Goal: Task Accomplishment & Management: Manage account settings

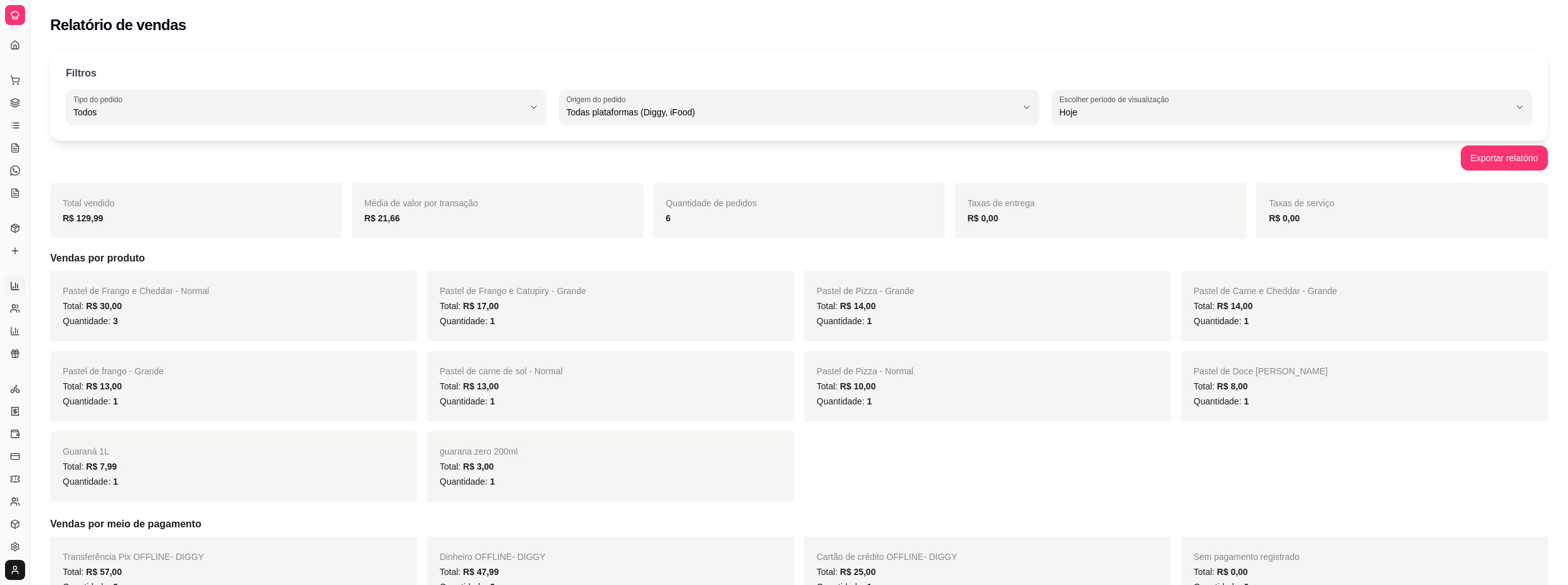
select select "ALL"
select select "0"
click at [16, 103] on icon at bounding box center [16, 103] width 10 height 10
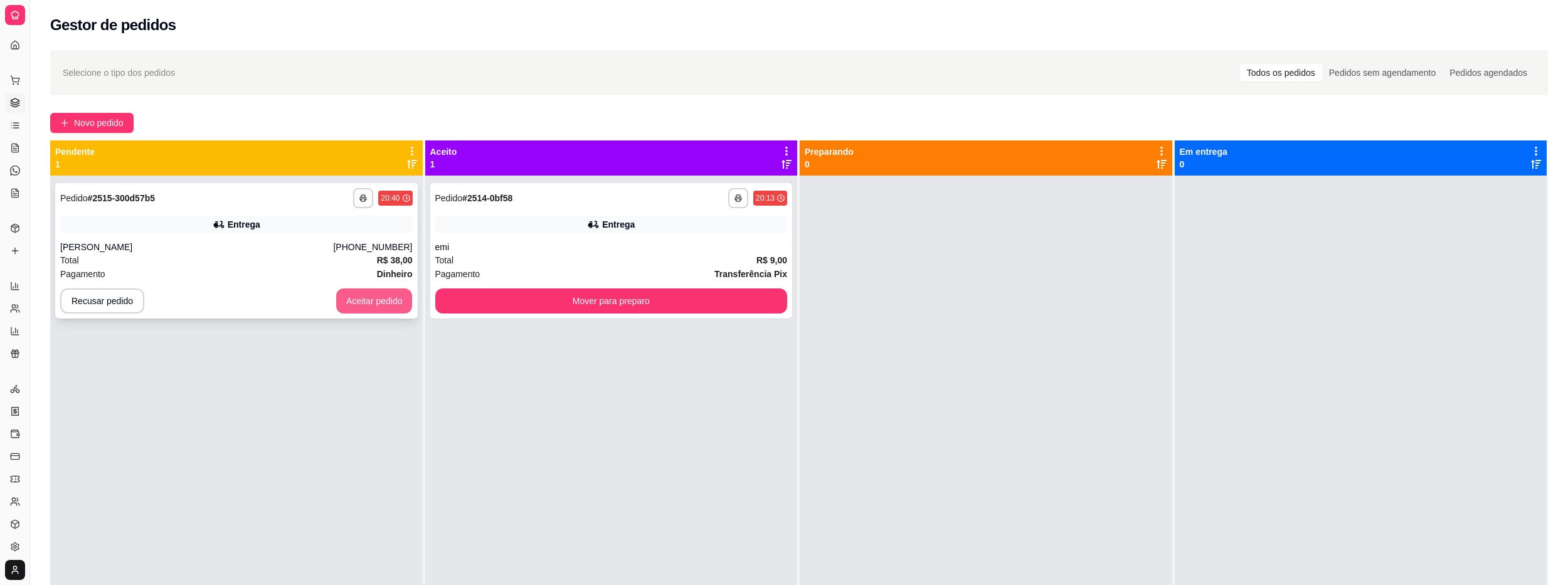
click at [392, 300] on button "Aceitar pedido" at bounding box center [374, 301] width 76 height 25
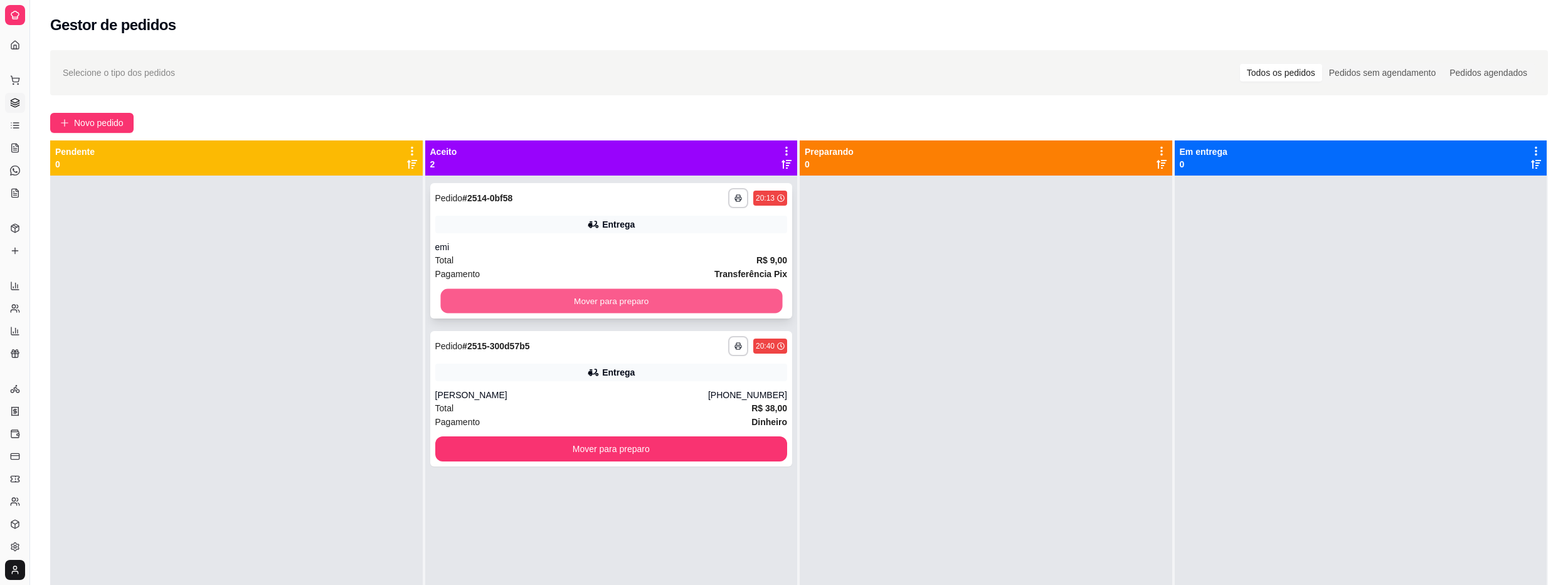
click at [604, 296] on button "Mover para preparo" at bounding box center [611, 301] width 342 height 24
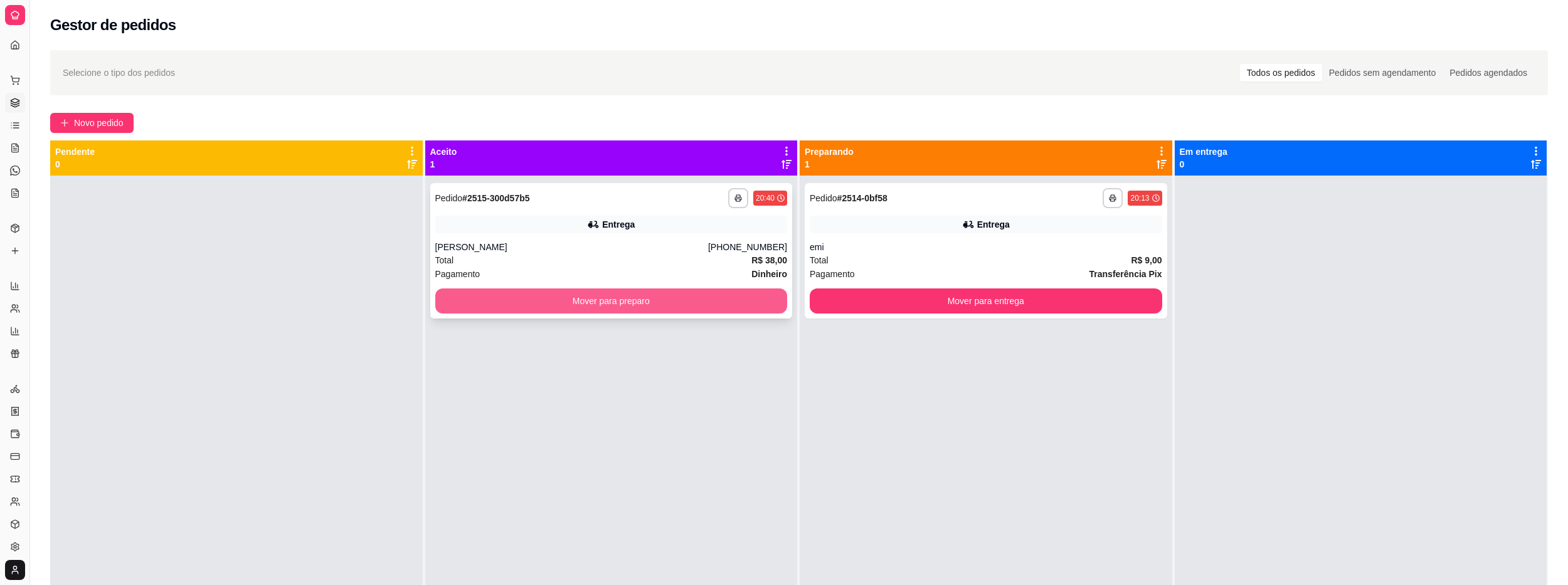
click at [682, 302] on button "Mover para preparo" at bounding box center [611, 301] width 353 height 25
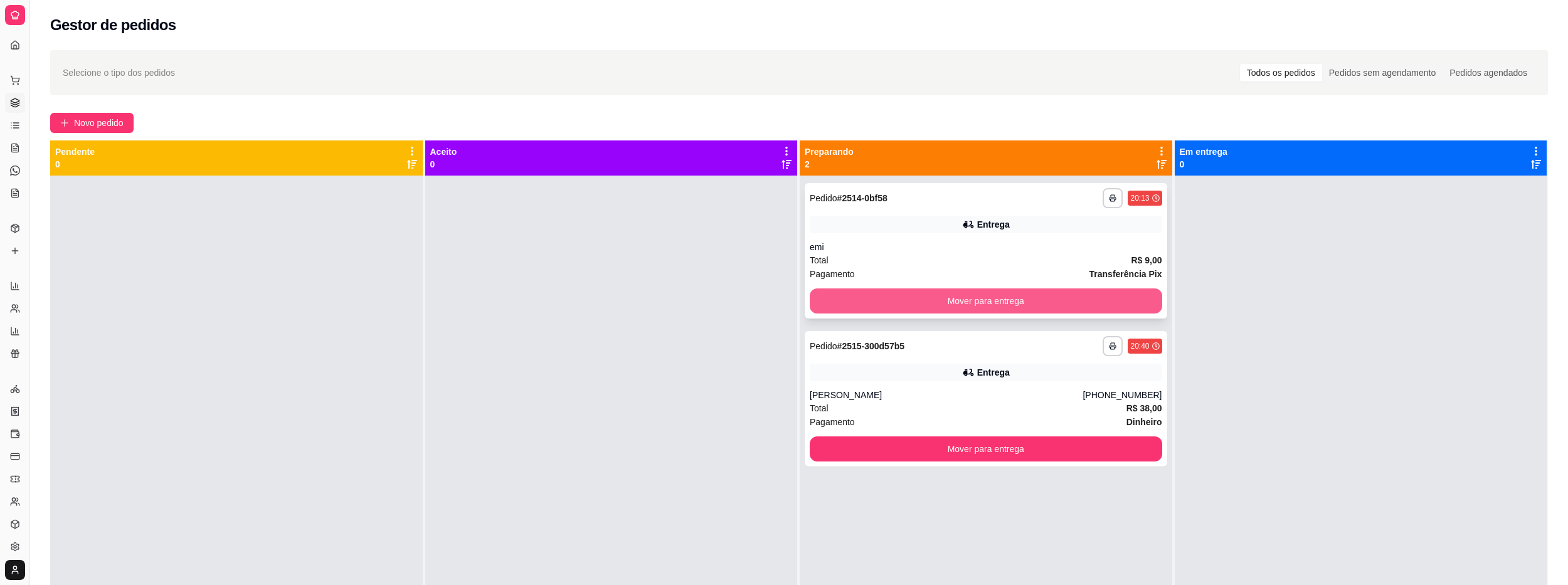
click at [1105, 307] on button "Mover para entrega" at bounding box center [986, 301] width 353 height 25
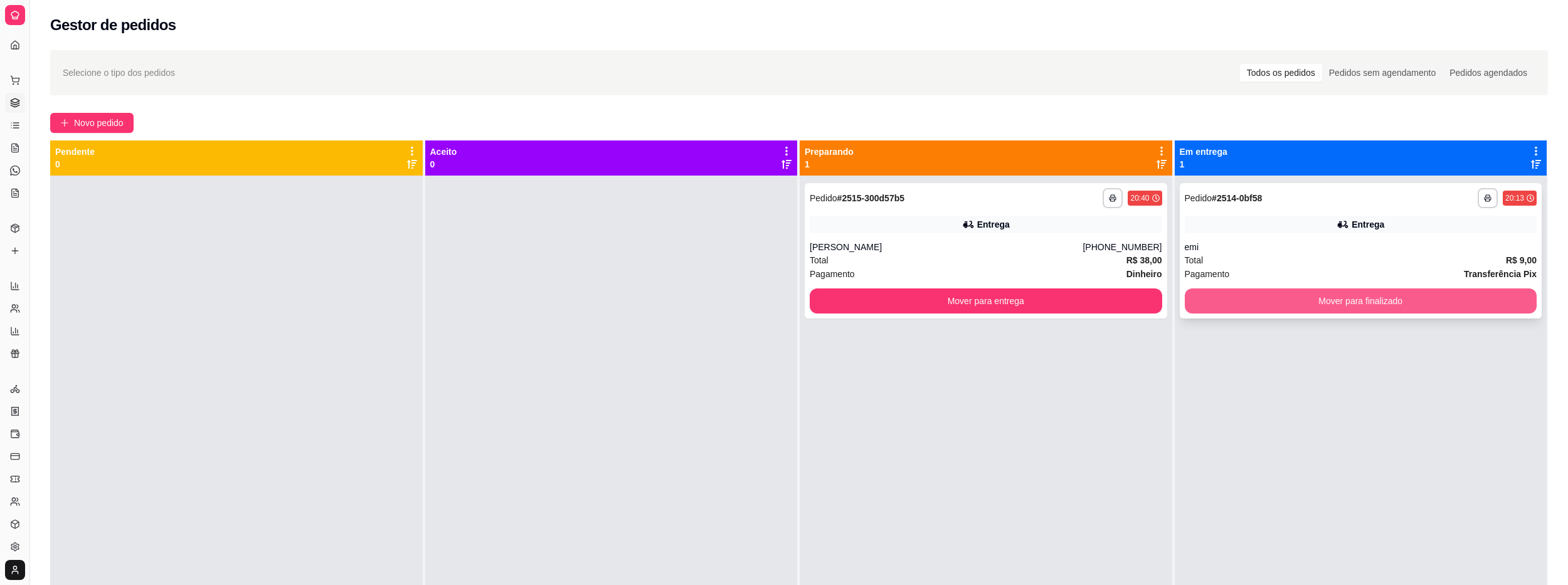
click at [1269, 306] on button "Mover para finalizado" at bounding box center [1361, 301] width 353 height 25
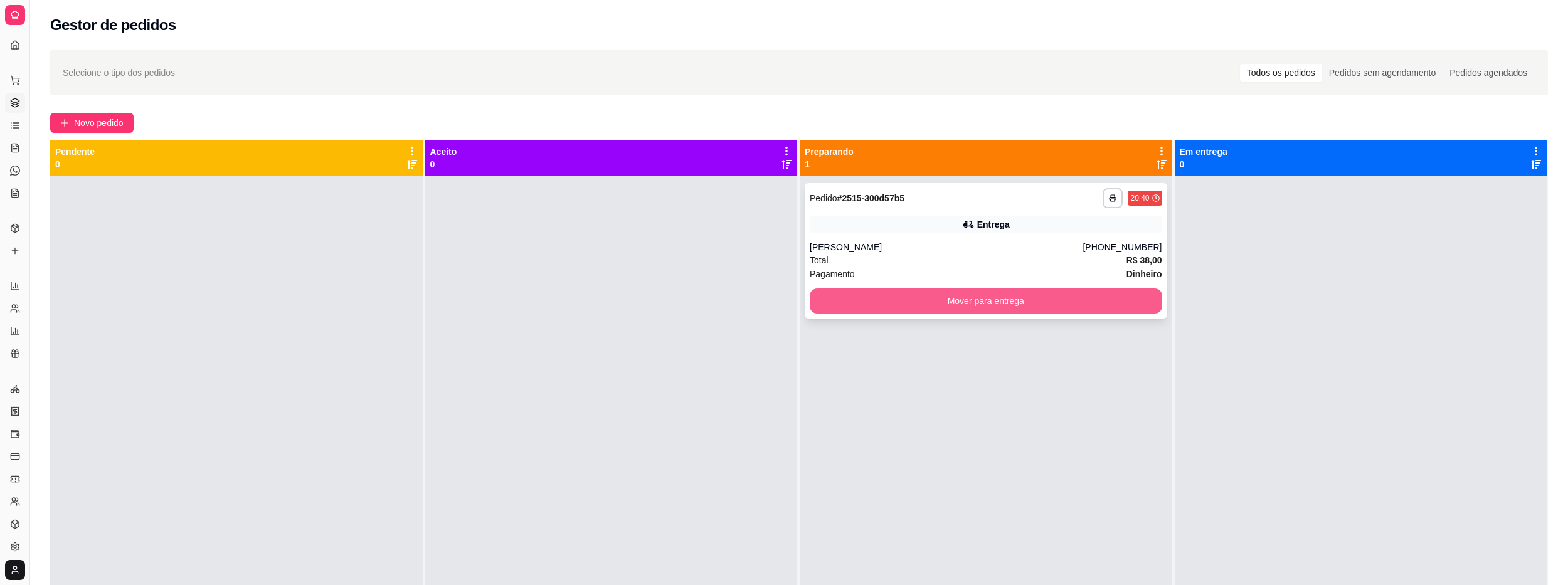
click at [1085, 298] on button "Mover para entrega" at bounding box center [986, 301] width 353 height 25
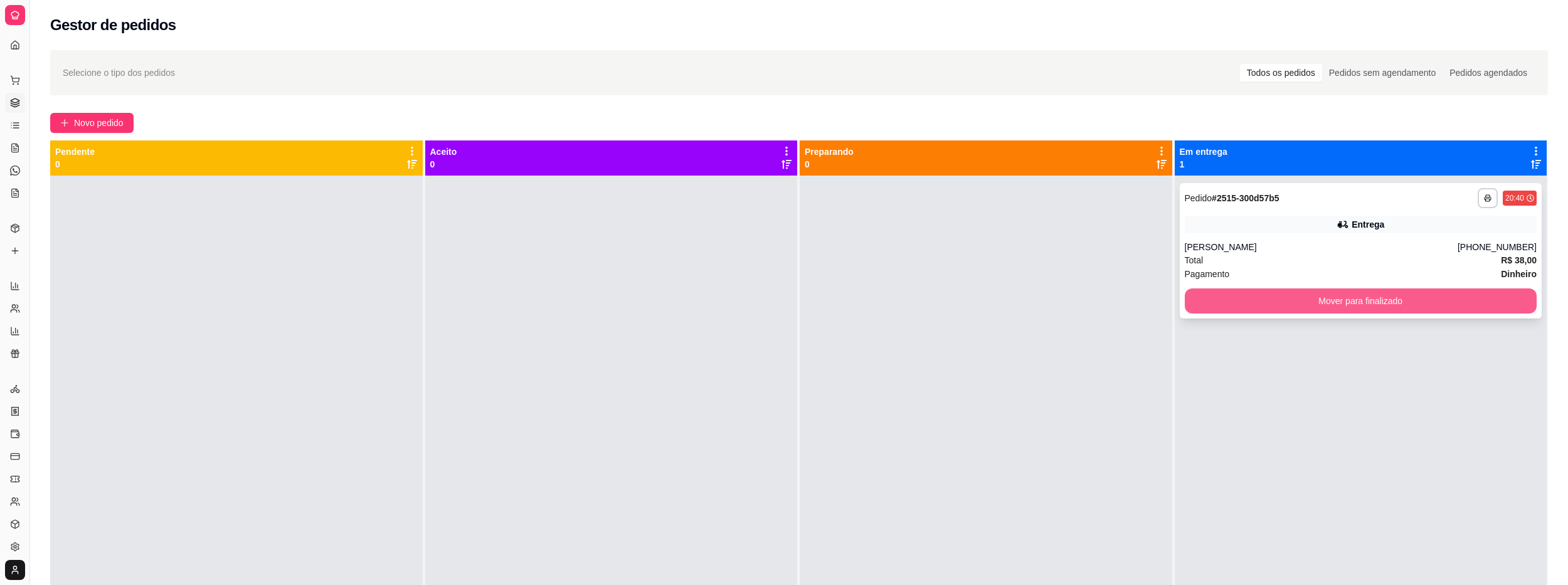
click at [1326, 301] on button "Mover para finalizado" at bounding box center [1361, 301] width 353 height 25
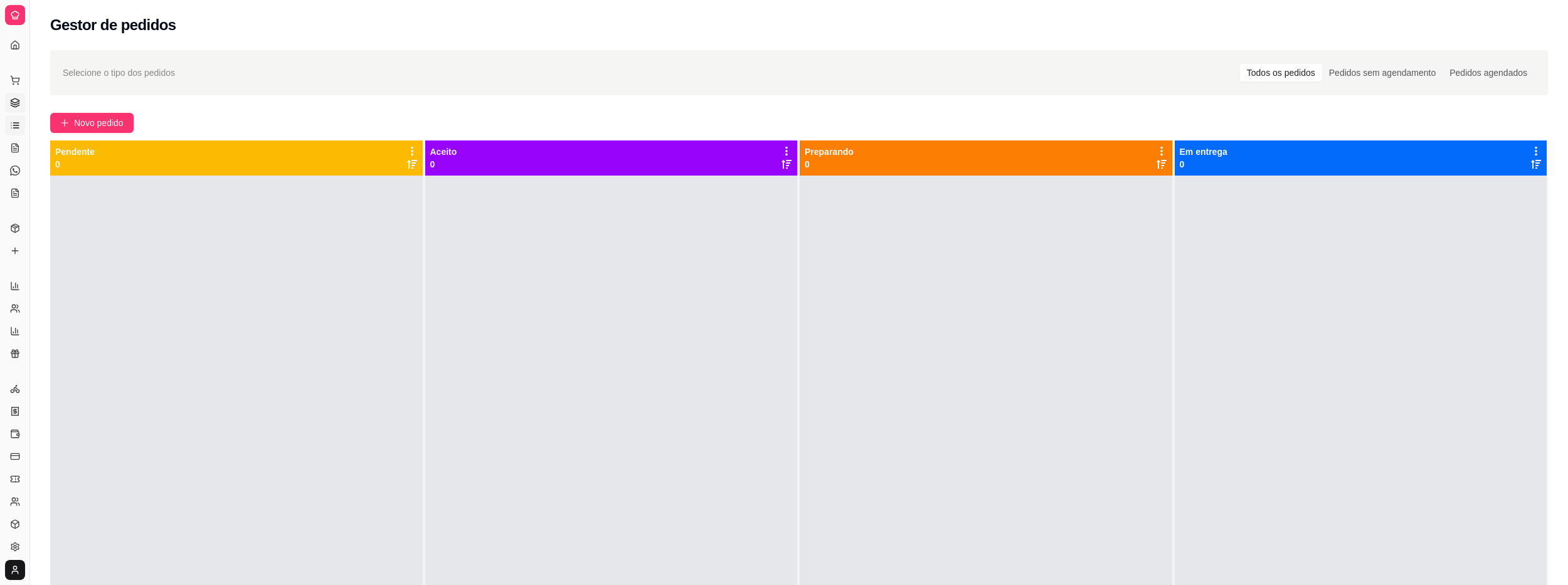
click at [17, 124] on icon at bounding box center [16, 126] width 10 height 10
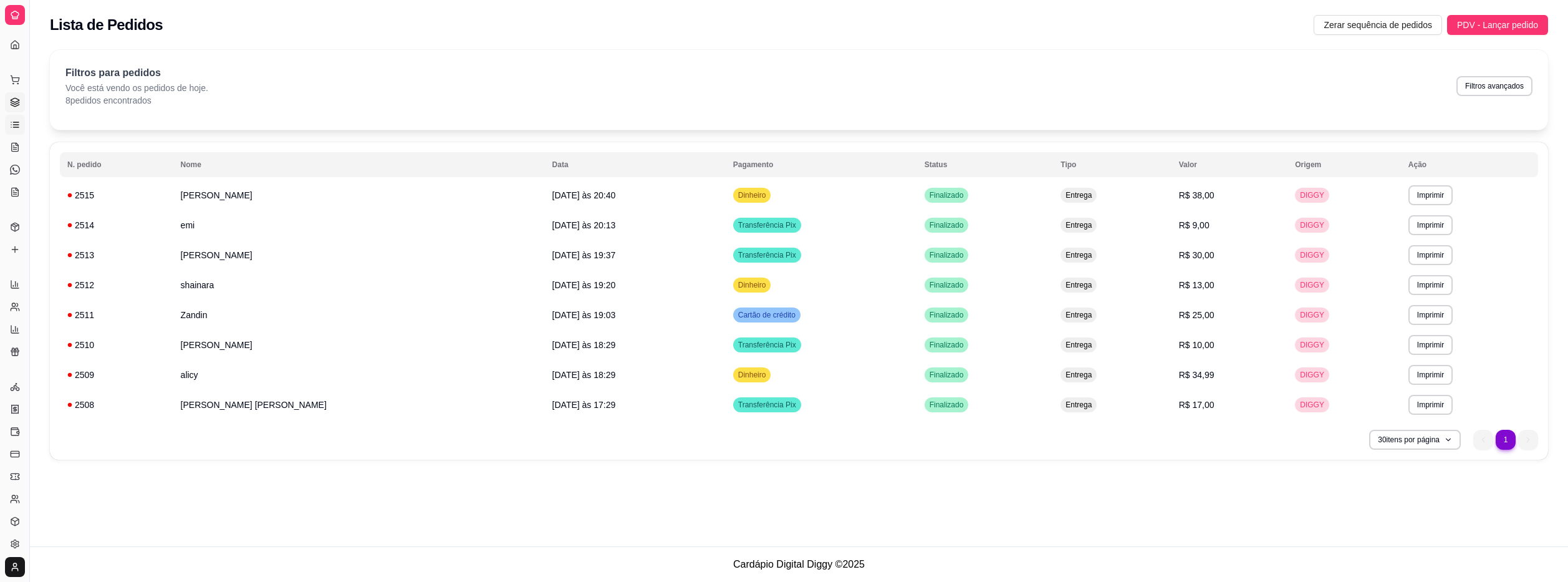
click at [18, 100] on icon at bounding box center [15, 102] width 10 height 10
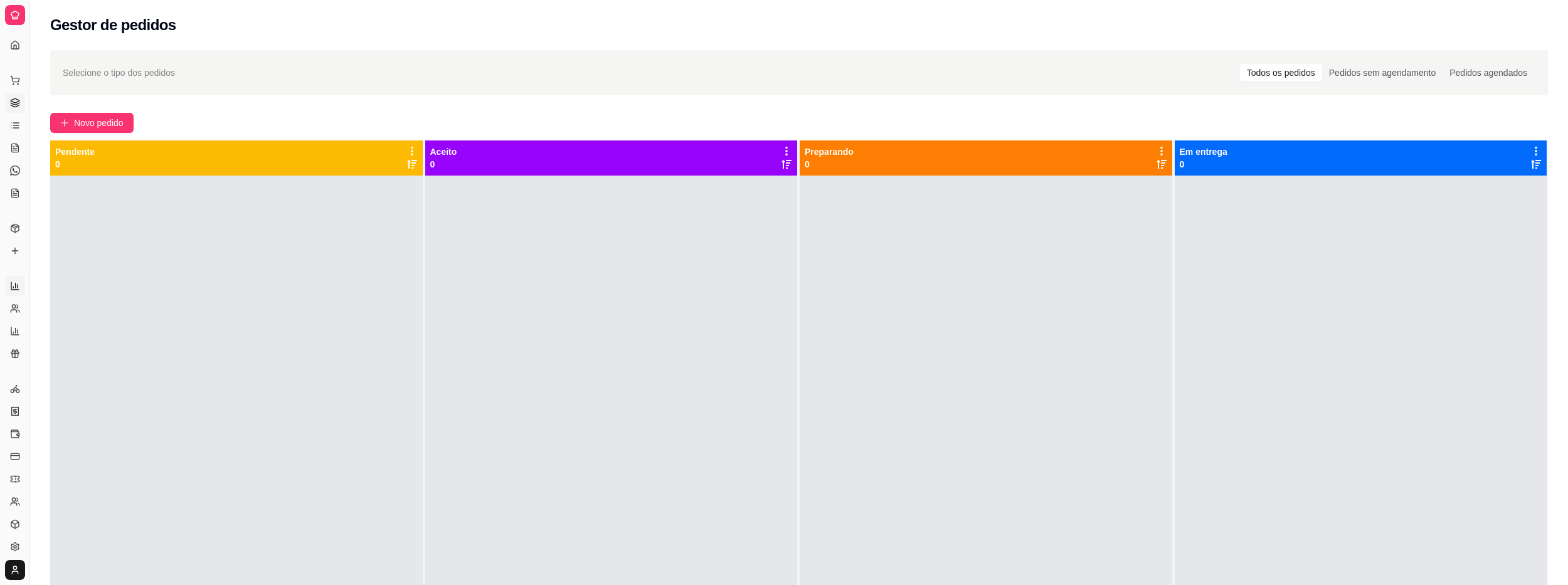
click at [19, 279] on link "Relatórios de vendas" at bounding box center [15, 285] width 20 height 20
select select "ALL"
select select "0"
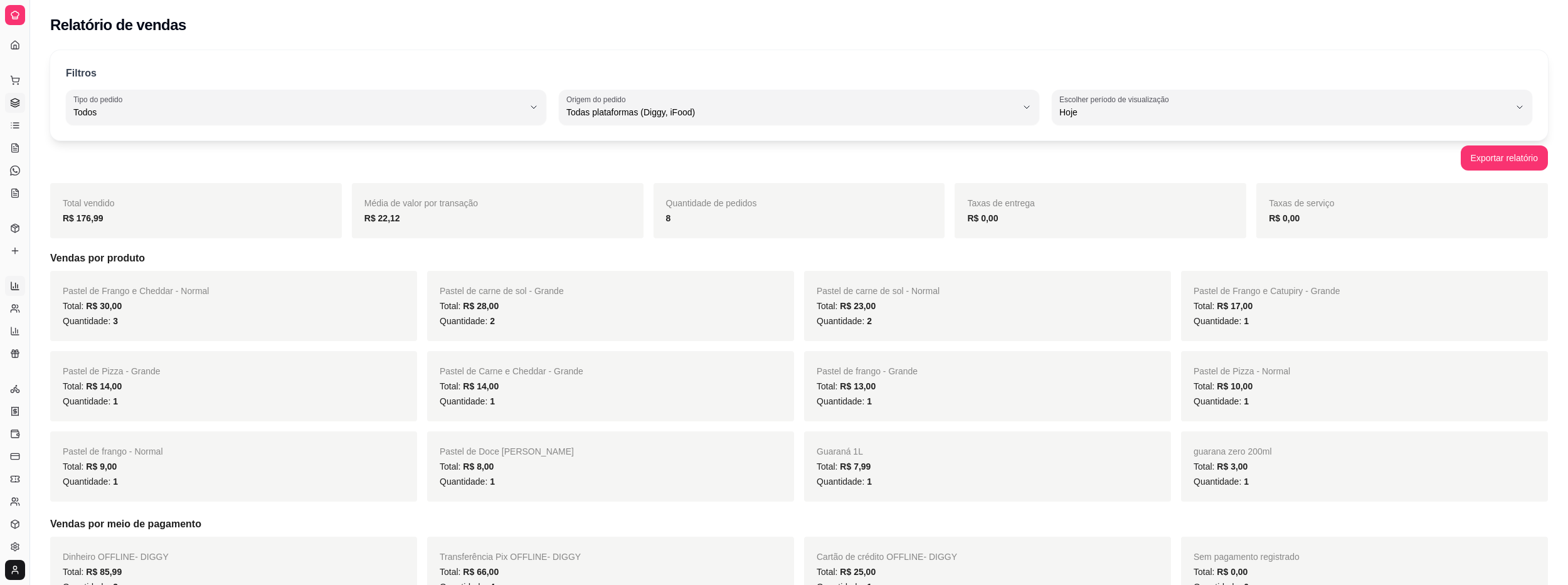
click at [15, 99] on icon at bounding box center [16, 103] width 10 height 10
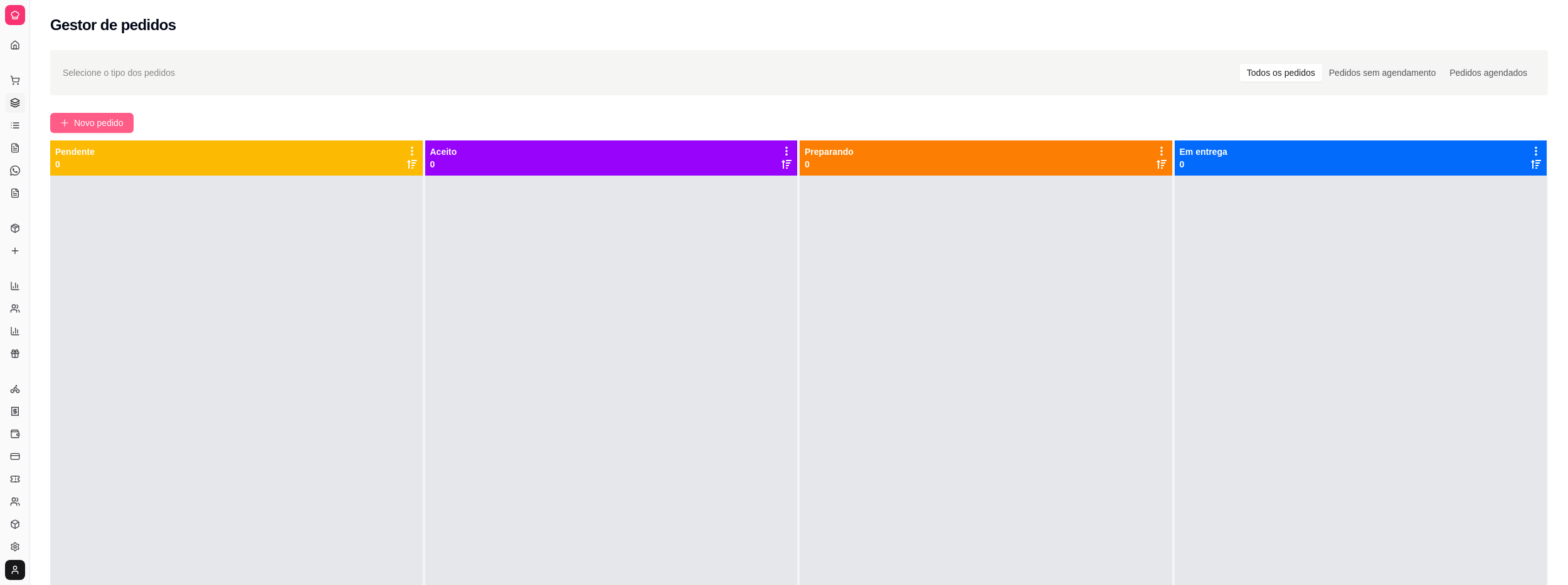
click at [108, 121] on span "Novo pedido" at bounding box center [99, 123] width 50 height 14
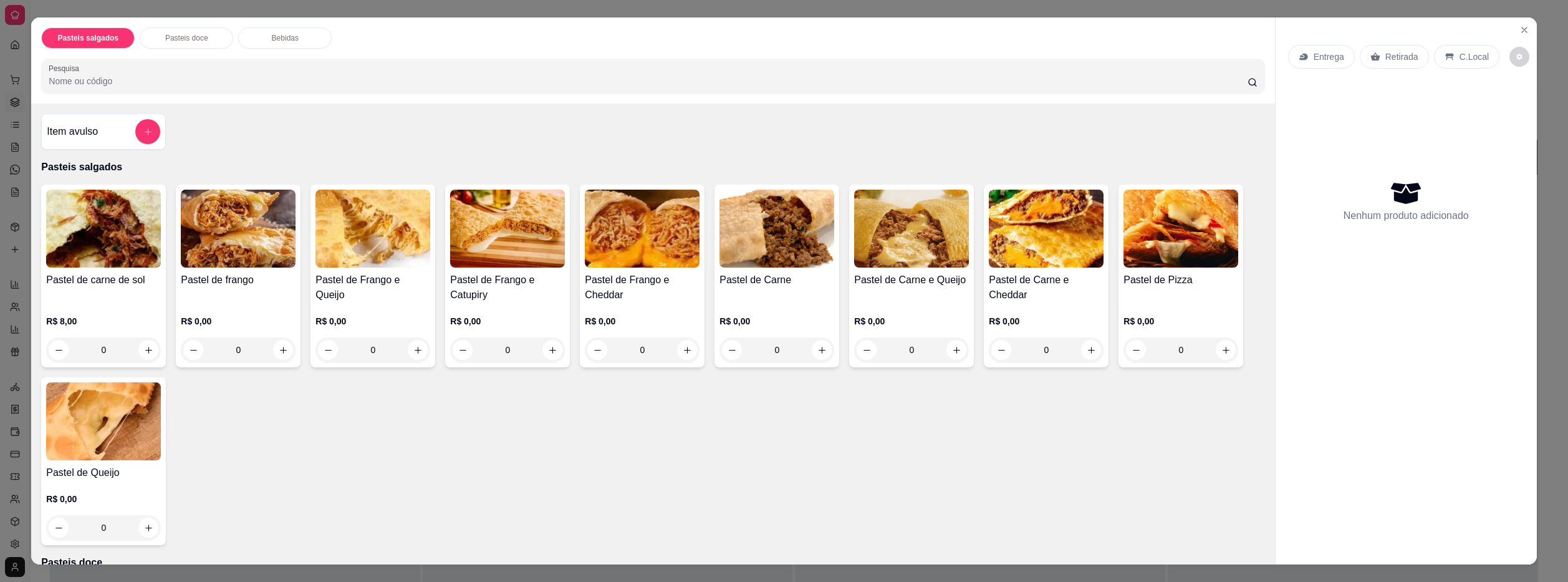
click at [546, 354] on div "0" at bounding box center [507, 350] width 115 height 25
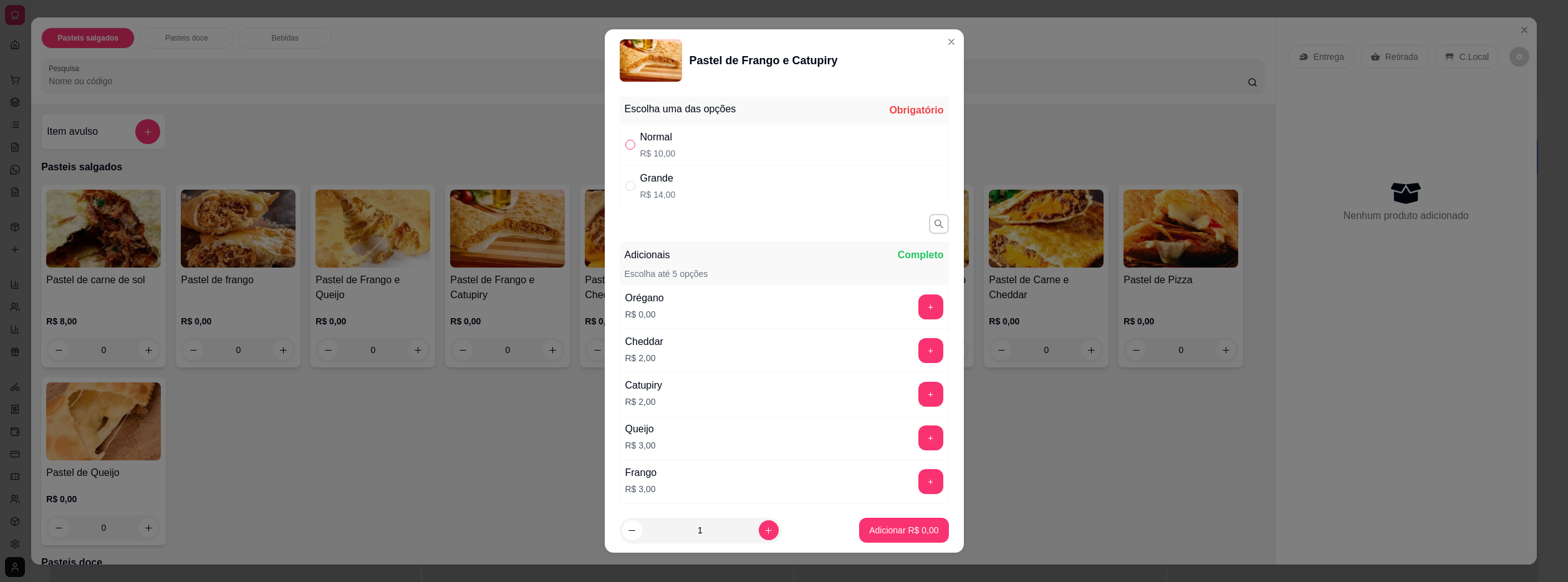
click at [625, 144] on input "" at bounding box center [630, 145] width 10 height 10
radio input "true"
click at [764, 529] on icon "increase-product-quantity" at bounding box center [768, 530] width 10 height 10
type input "2"
click at [897, 528] on p "Adicionar R$ 20,00" at bounding box center [901, 530] width 74 height 13
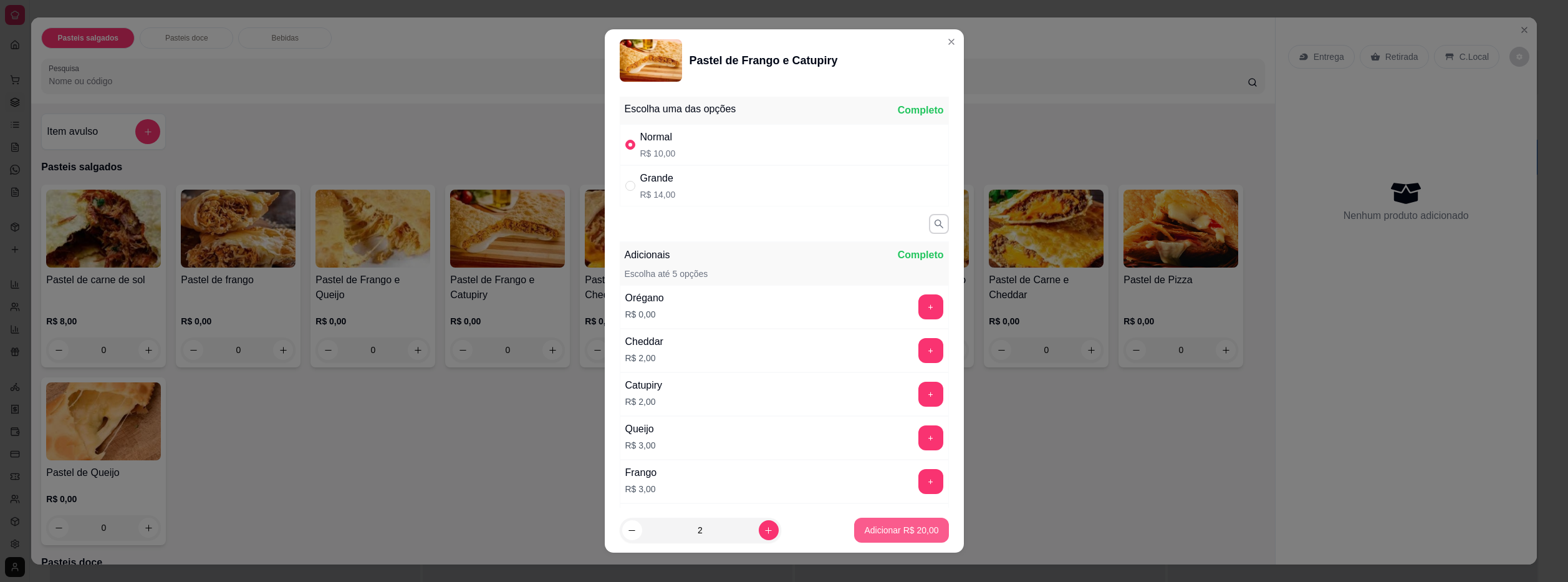
type input "2"
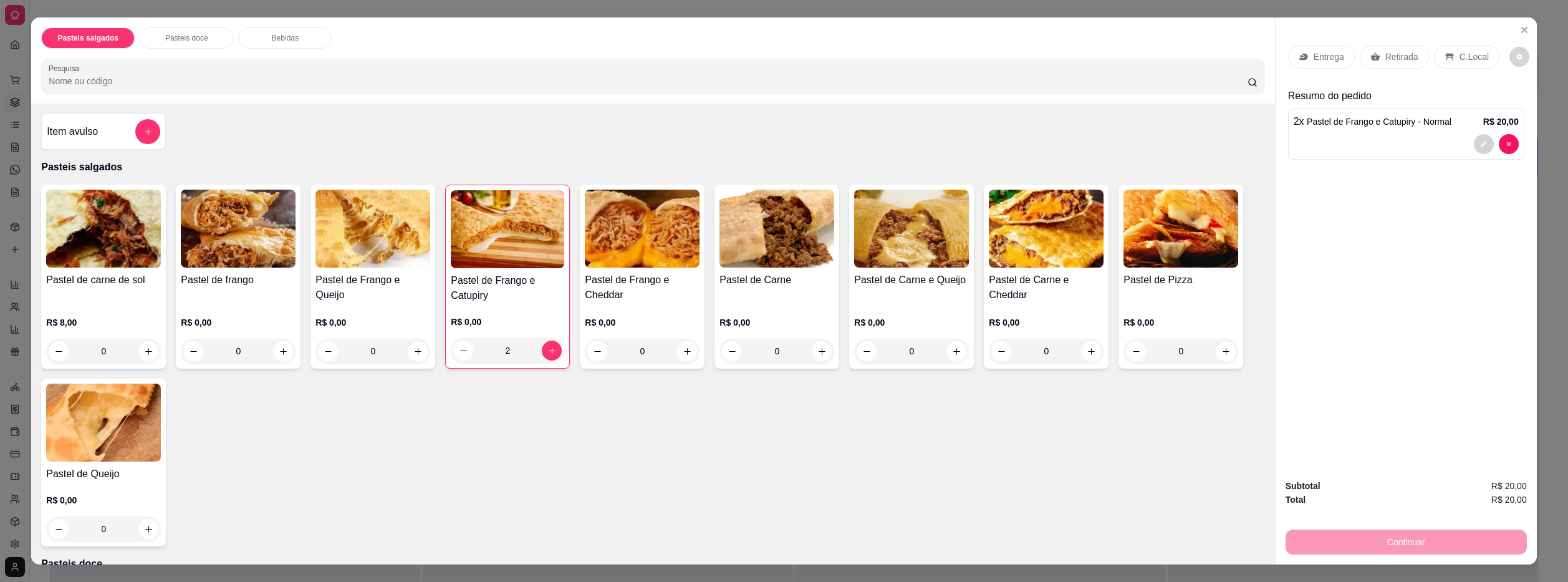
click at [278, 38] on p "Bebidas" at bounding box center [285, 38] width 27 height 10
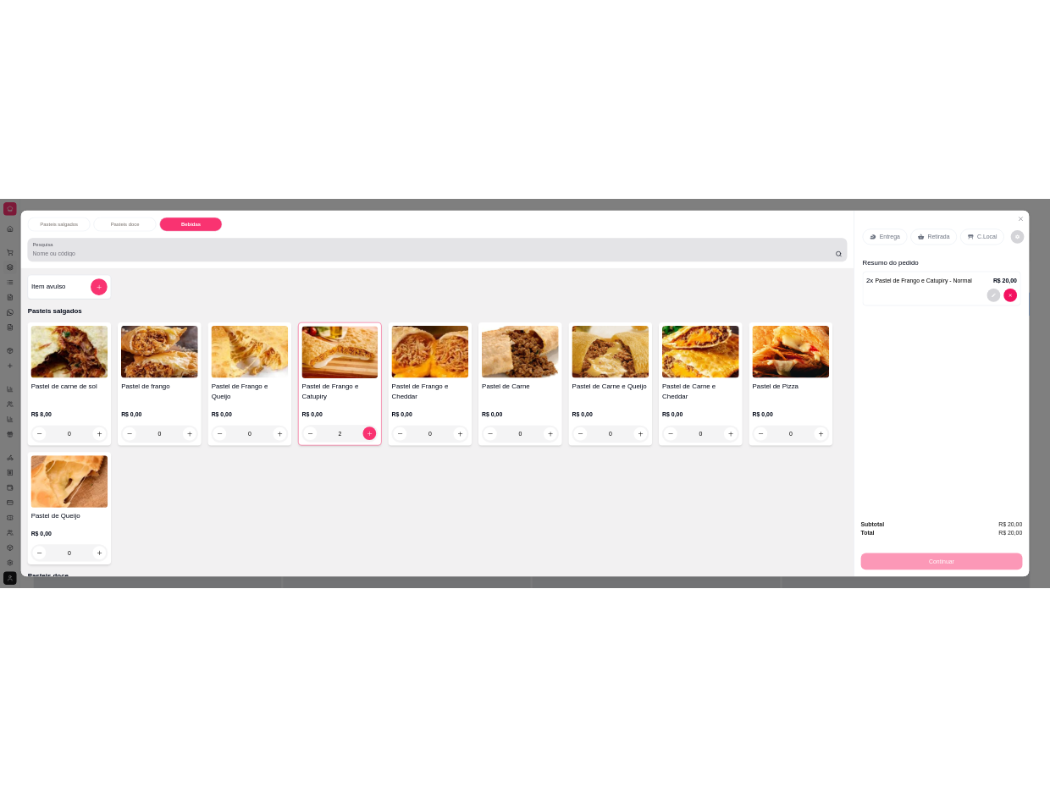
scroll to position [30, 0]
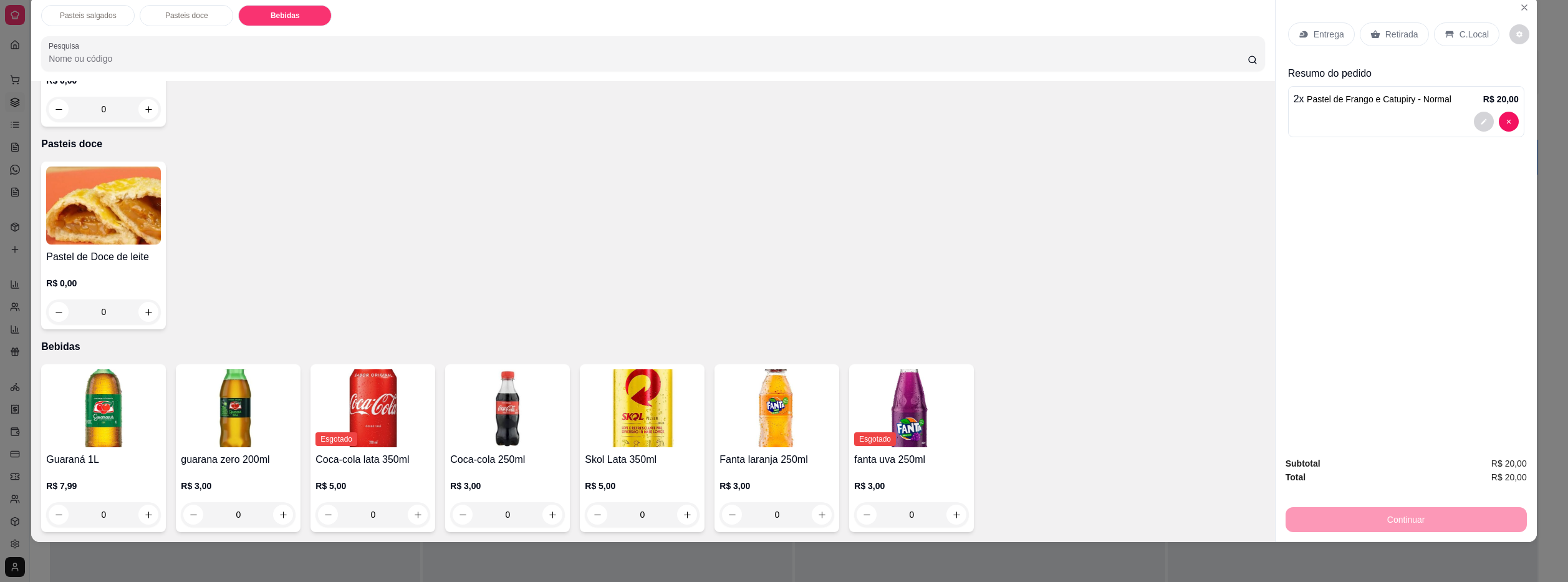
click at [567, 519] on div "Guaraná 1L R$ 7,99 0 guarana zero 200ml R$ 3,00 0 Esgotado Coca-cola lata 350ml…" at bounding box center [653, 448] width 1223 height 168
click at [552, 509] on button "increase-product-quantity" at bounding box center [552, 514] width 19 height 19
type input "1"
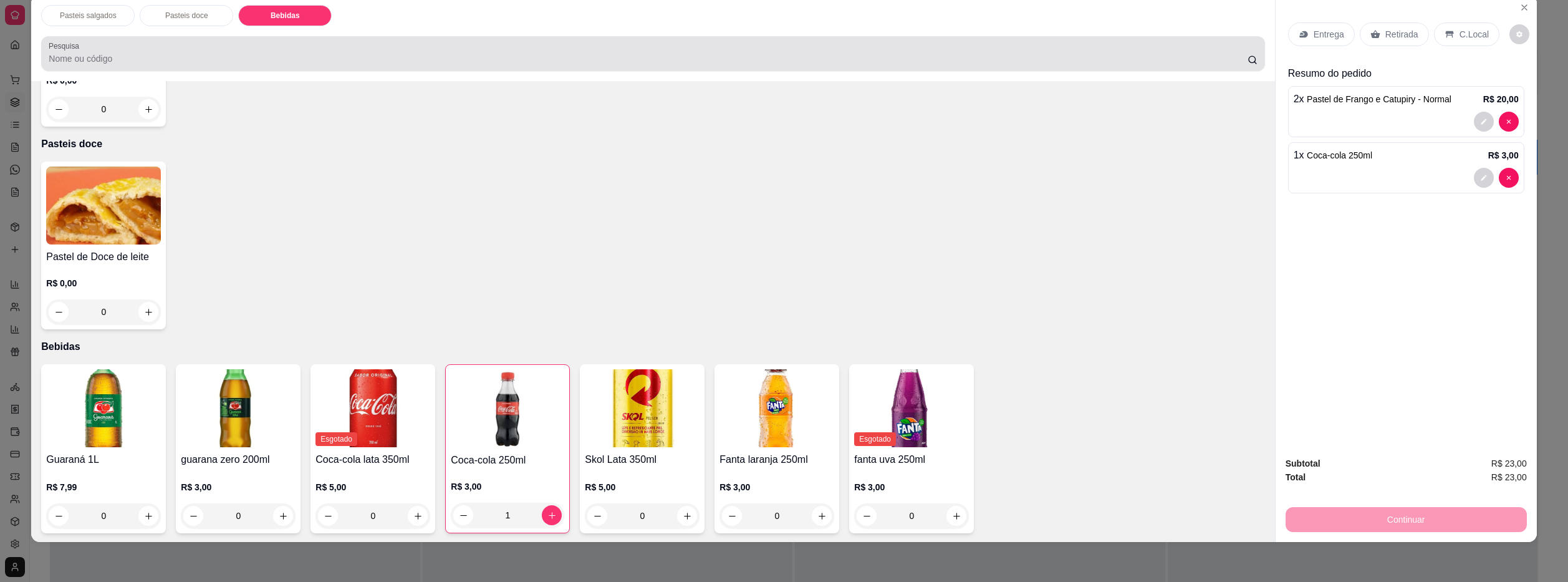
scroll to position [768, 0]
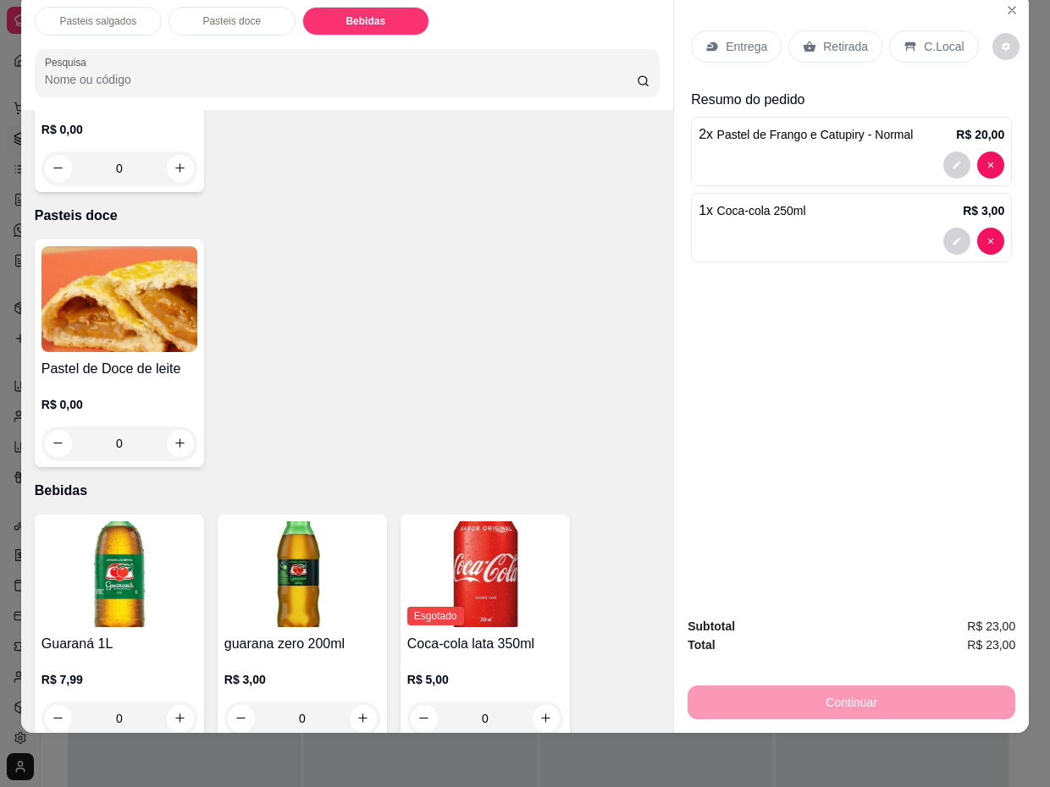
click at [729, 44] on p "Entrega" at bounding box center [745, 46] width 41 height 17
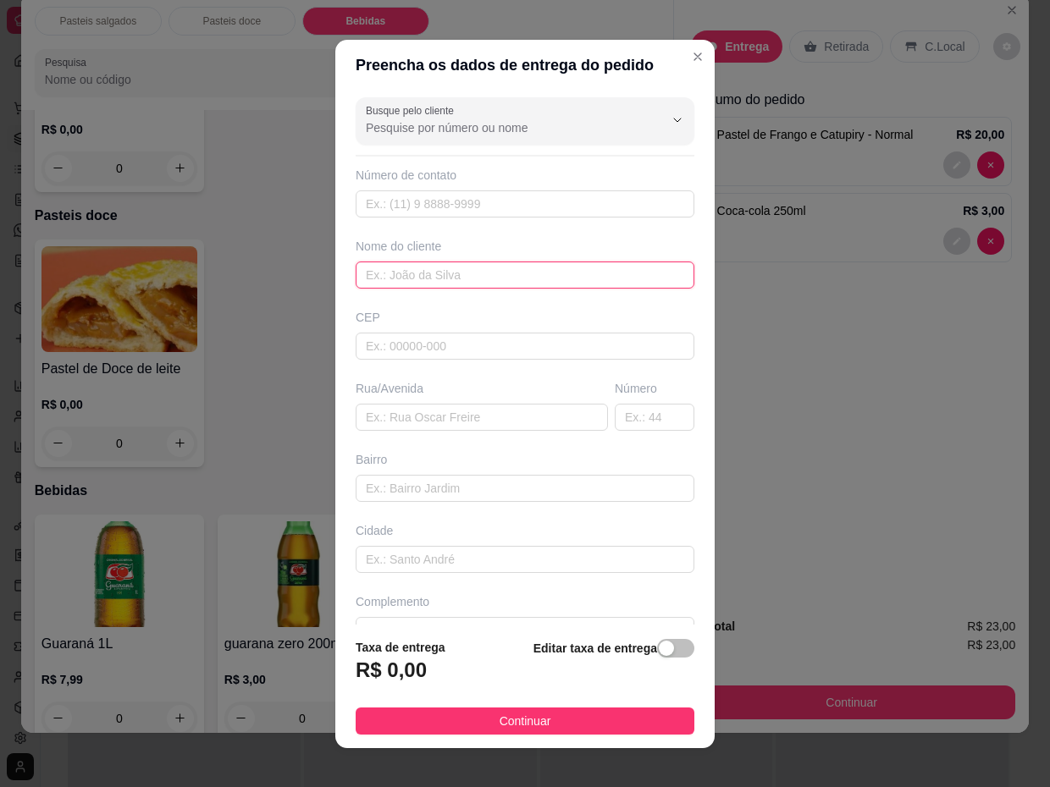
click at [470, 275] on input "text" at bounding box center [525, 275] width 339 height 27
type input "Garduchenia"
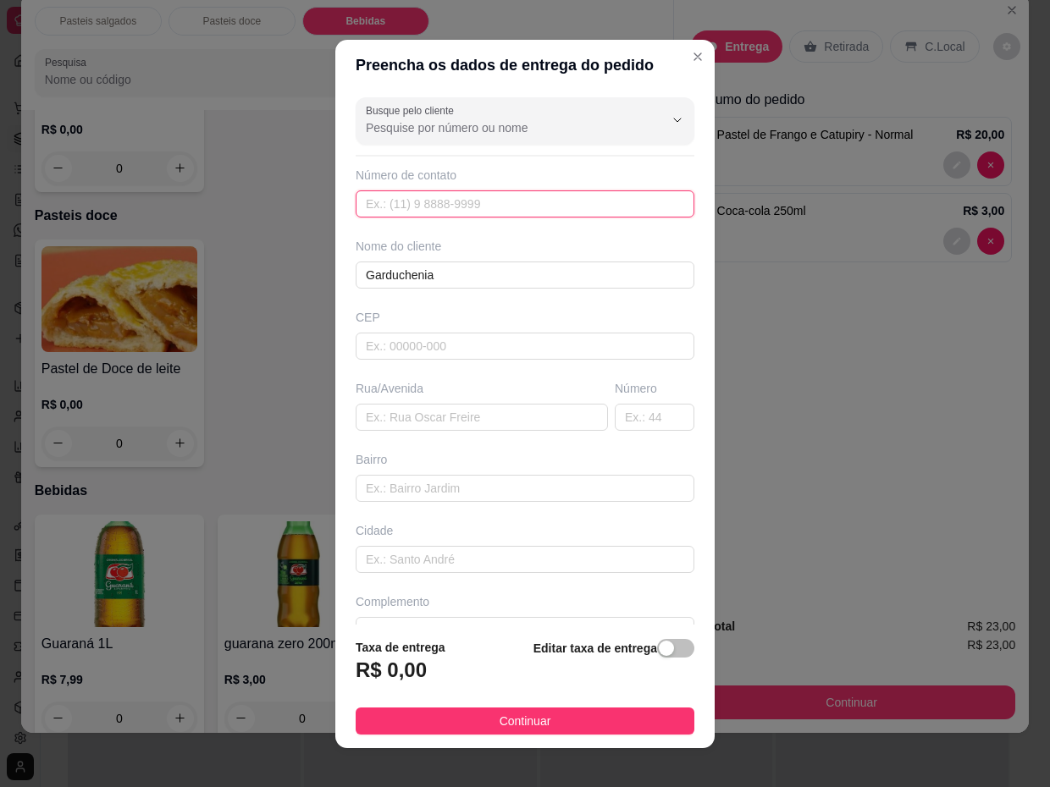
click at [439, 207] on input "text" at bounding box center [525, 203] width 339 height 27
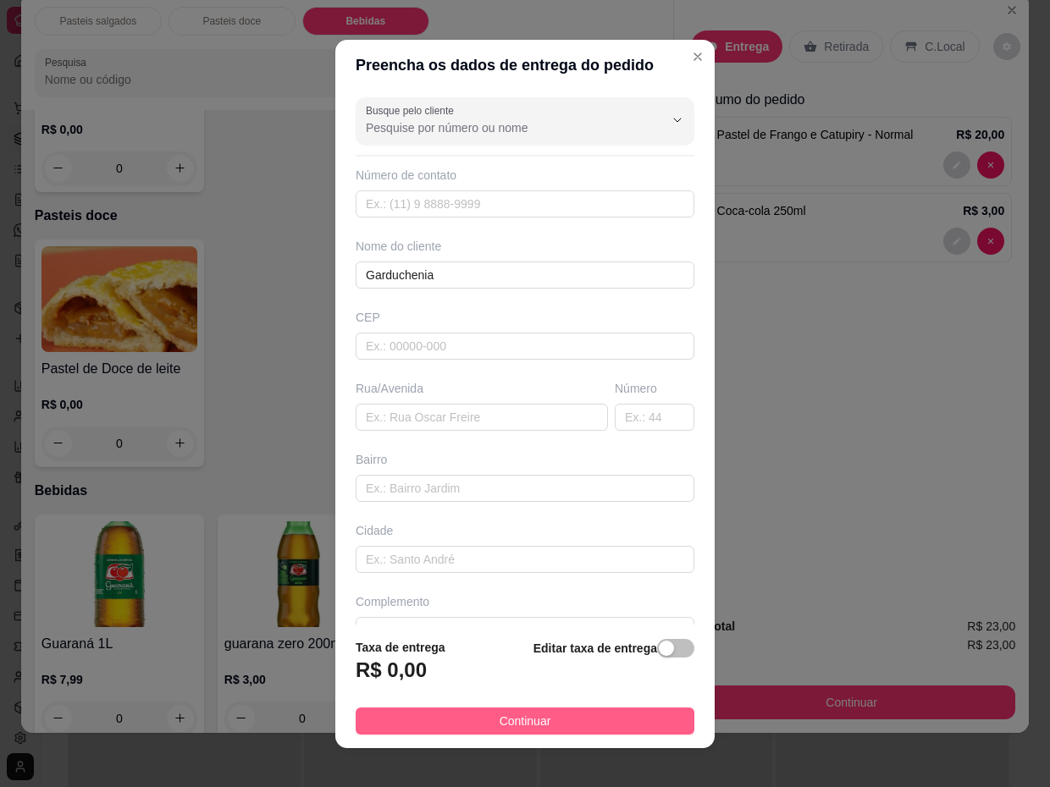
click at [527, 726] on span "Continuar" at bounding box center [525, 721] width 52 height 19
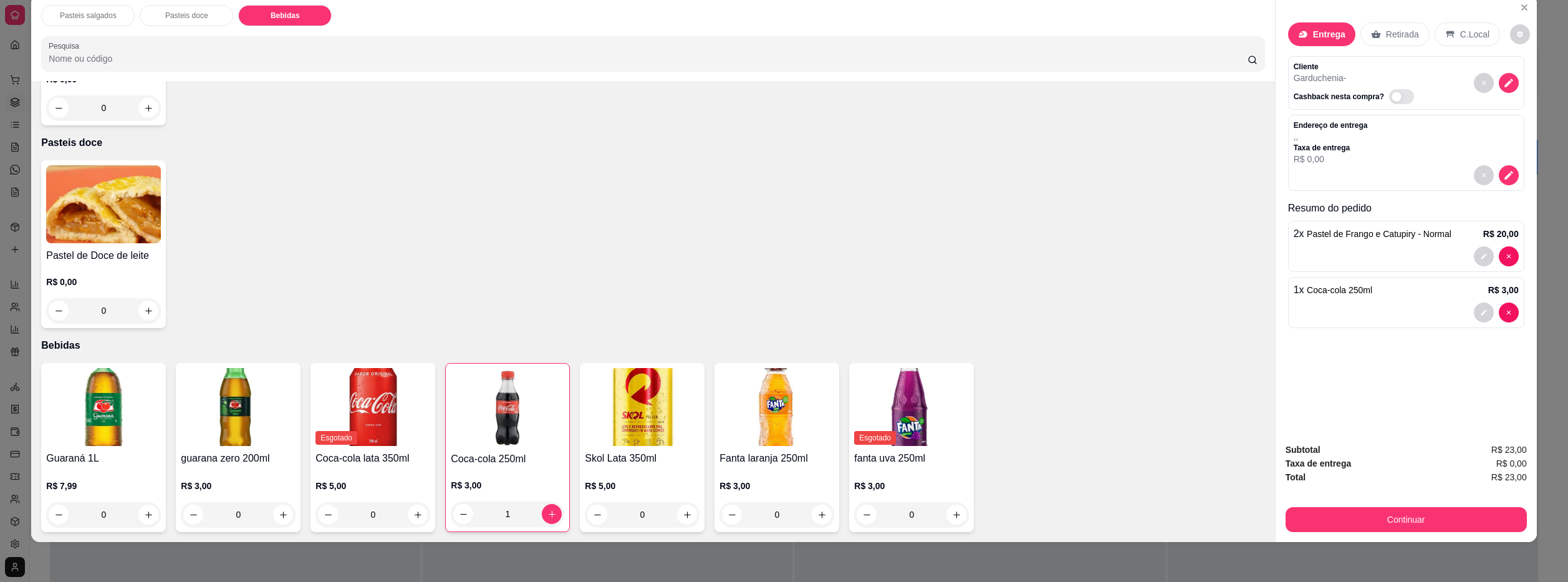
scroll to position [397, 0]
click at [1522, 6] on icon "Close" at bounding box center [1524, 7] width 5 height 5
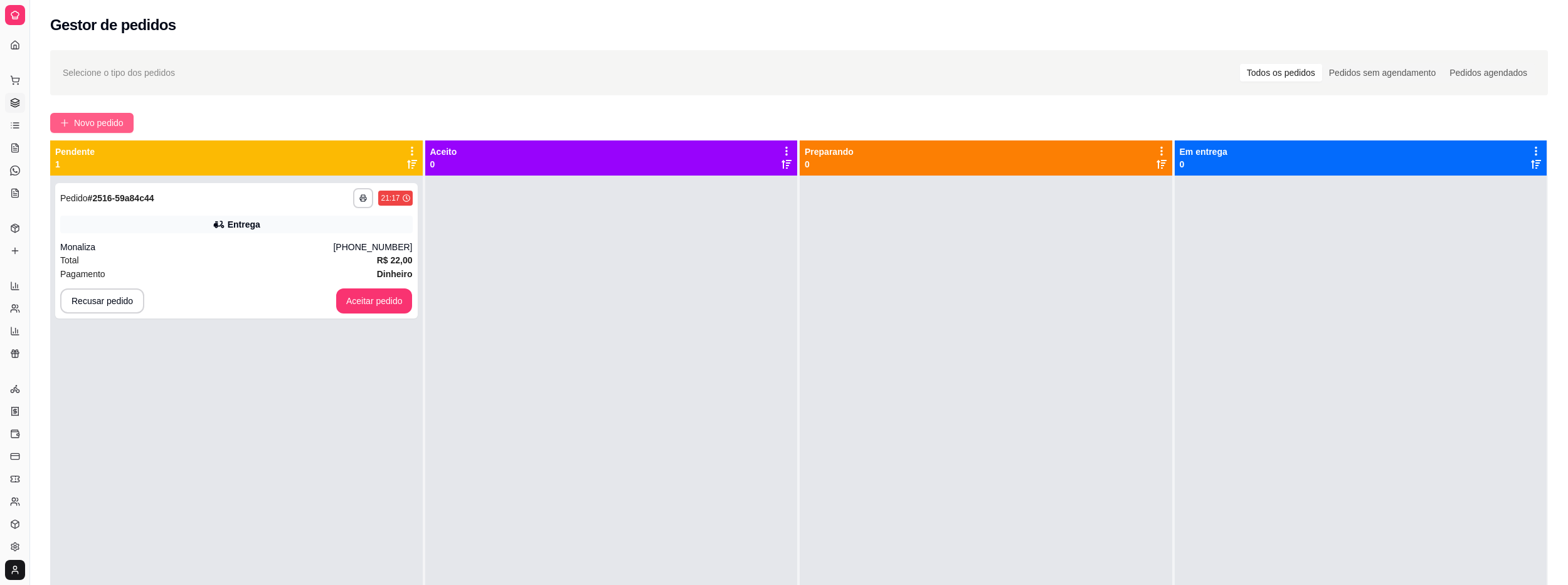
click at [102, 119] on span "Novo pedido" at bounding box center [99, 123] width 50 height 14
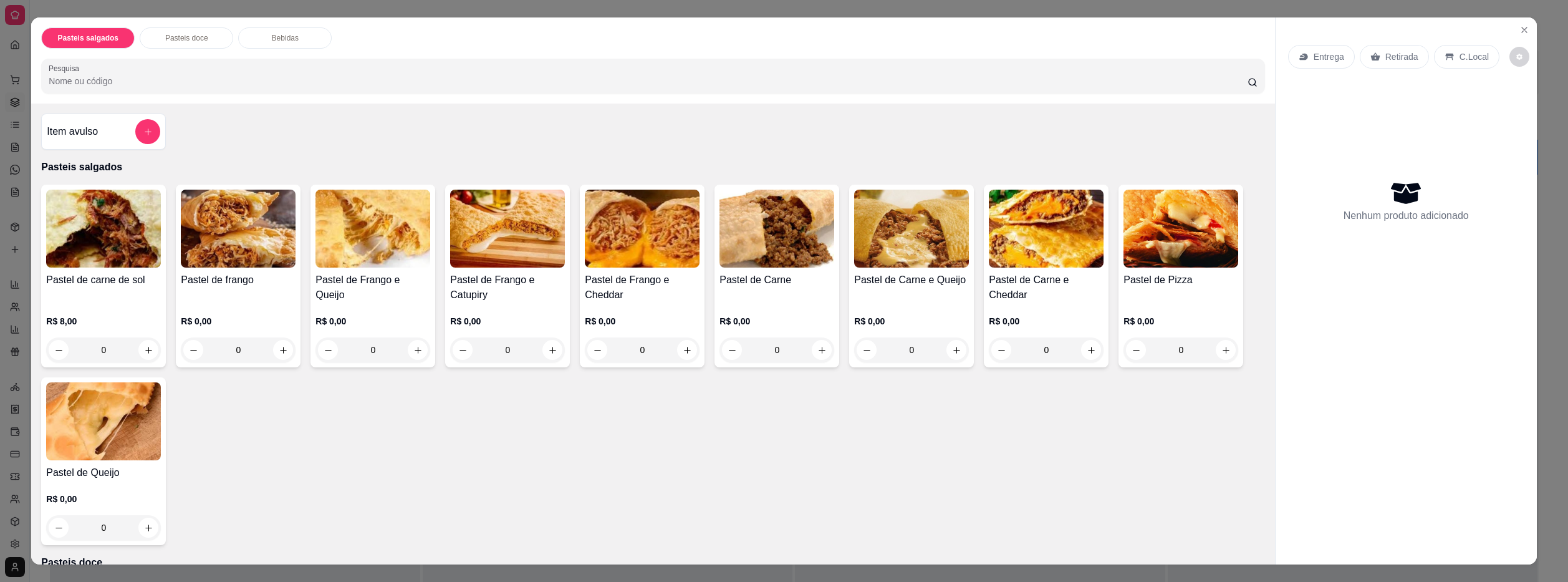
click at [465, 231] on img at bounding box center [507, 228] width 115 height 78
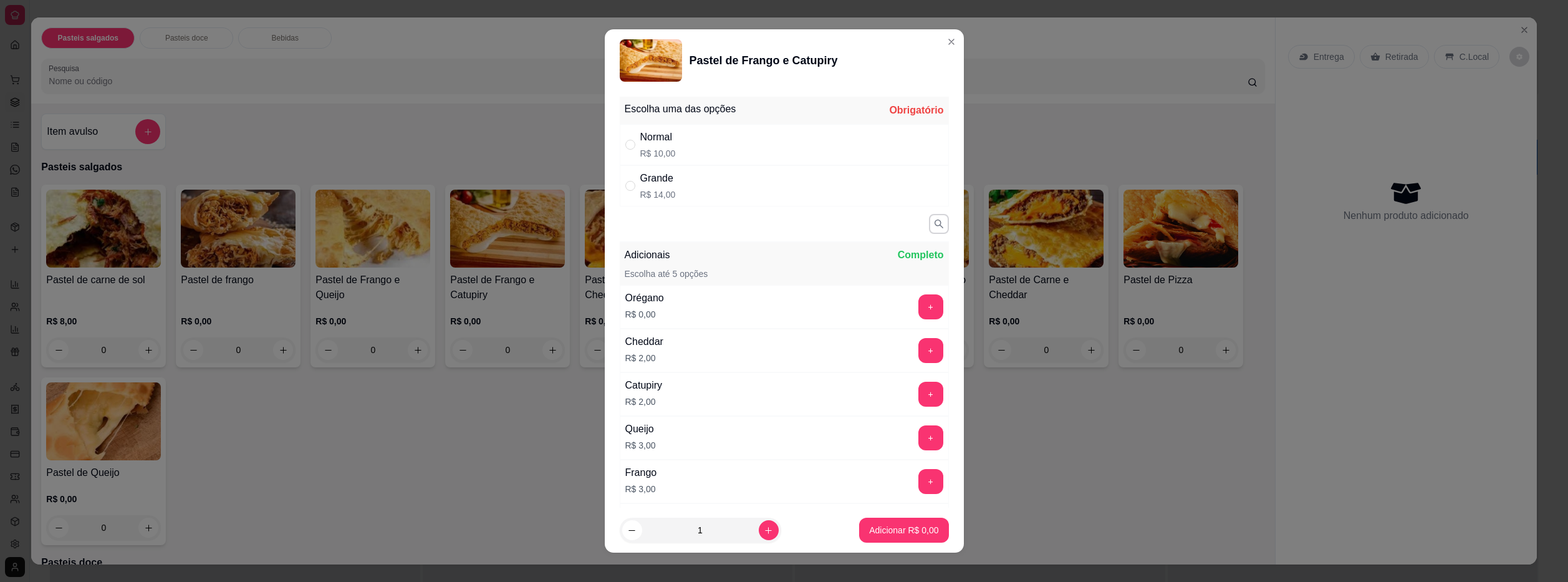
click at [646, 141] on div "Normal" at bounding box center [658, 137] width 35 height 15
radio input "true"
click at [764, 534] on icon "increase-product-quantity" at bounding box center [768, 530] width 10 height 10
type input "2"
click at [864, 533] on p "Adicionar R$ 20,00" at bounding box center [901, 530] width 74 height 13
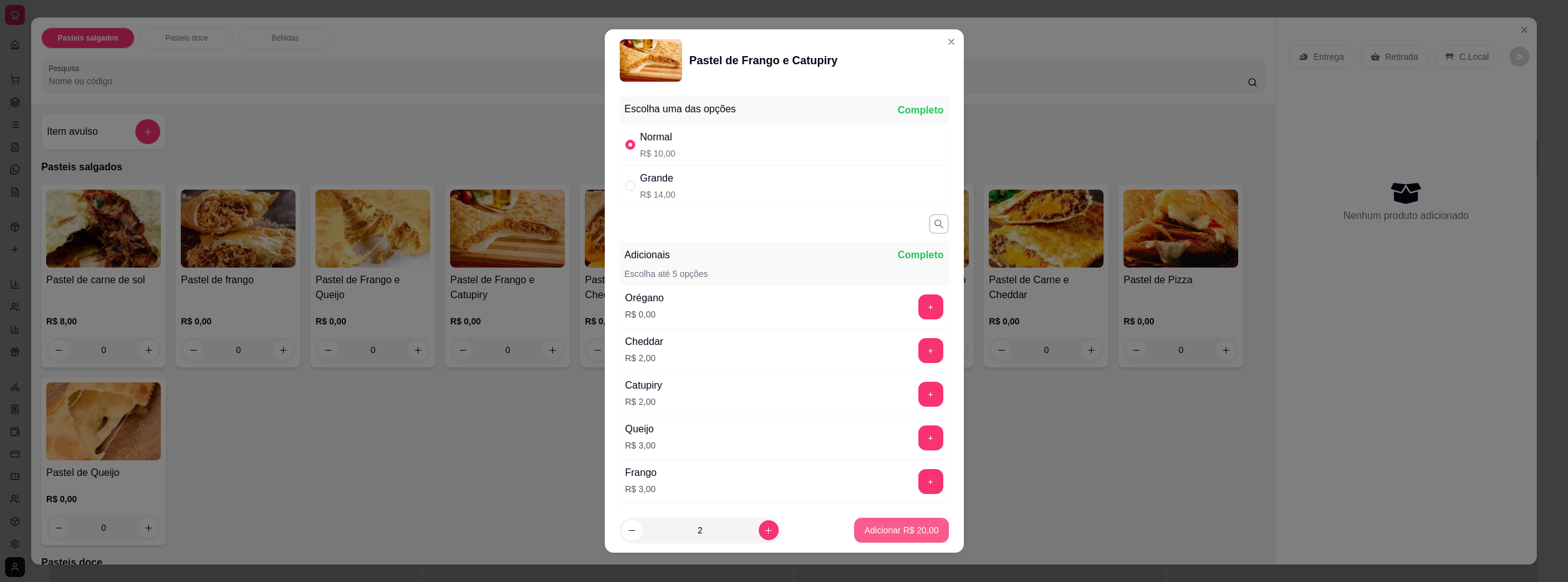
type input "2"
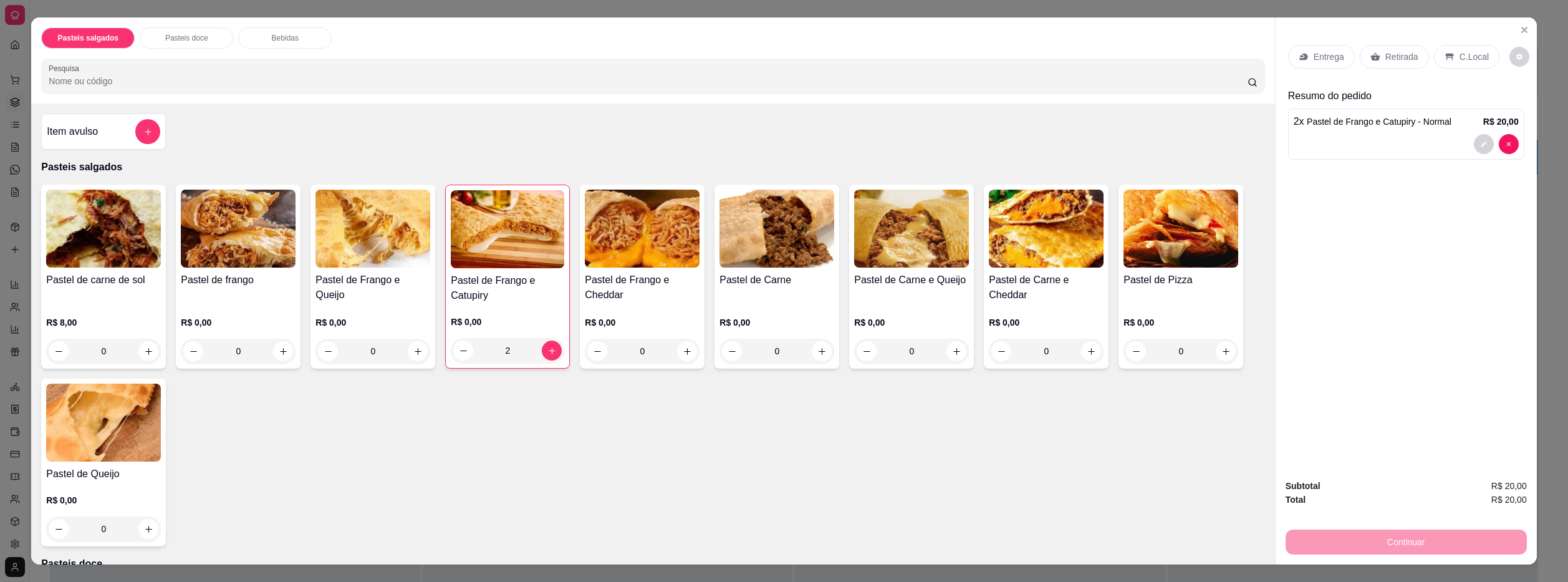
click at [636, 237] on img at bounding box center [642, 228] width 115 height 78
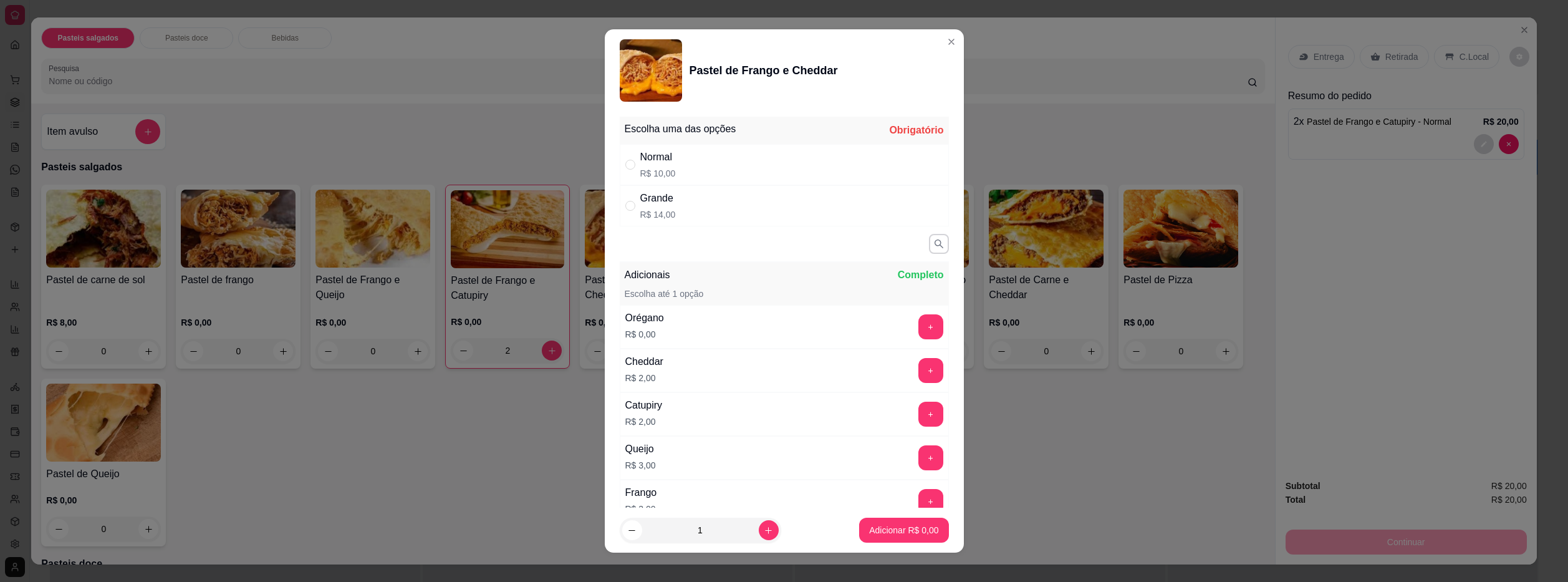
click at [655, 167] on p "R$ 10,00" at bounding box center [658, 173] width 35 height 13
radio input "true"
click at [865, 535] on p "Adicionar R$ 10,00" at bounding box center [901, 530] width 72 height 12
type input "1"
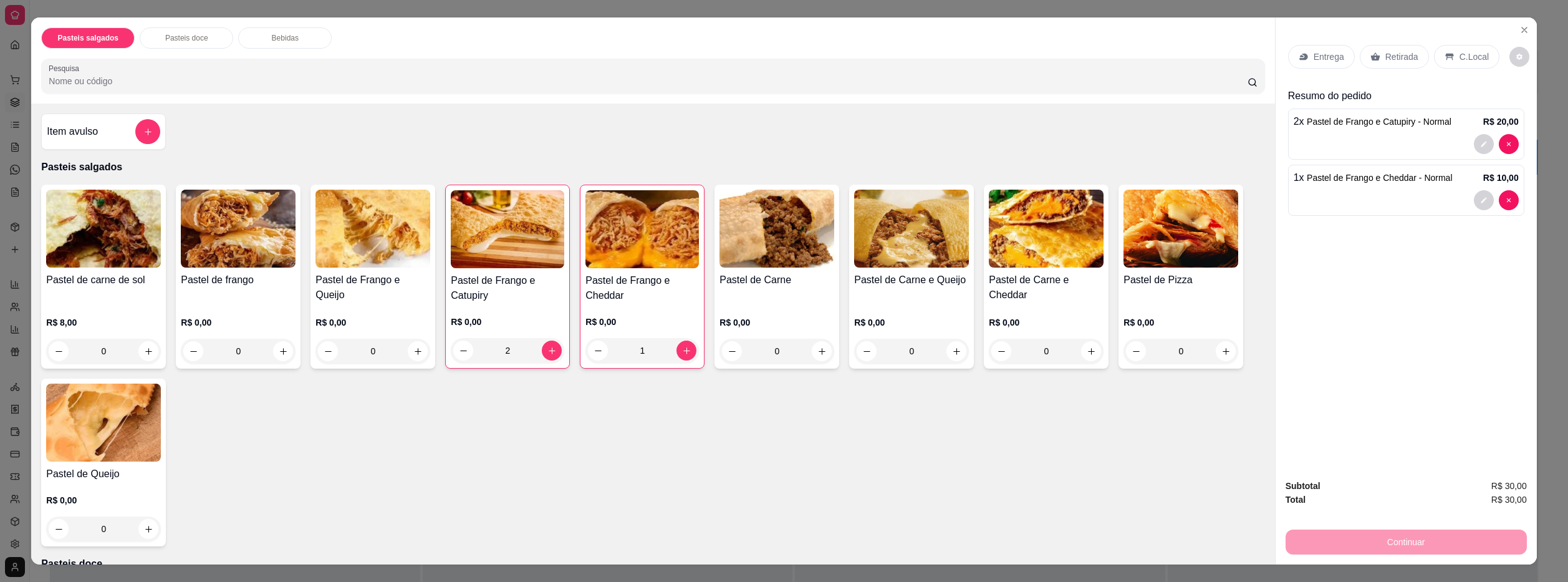
click at [292, 37] on p "Bebidas" at bounding box center [285, 38] width 27 height 10
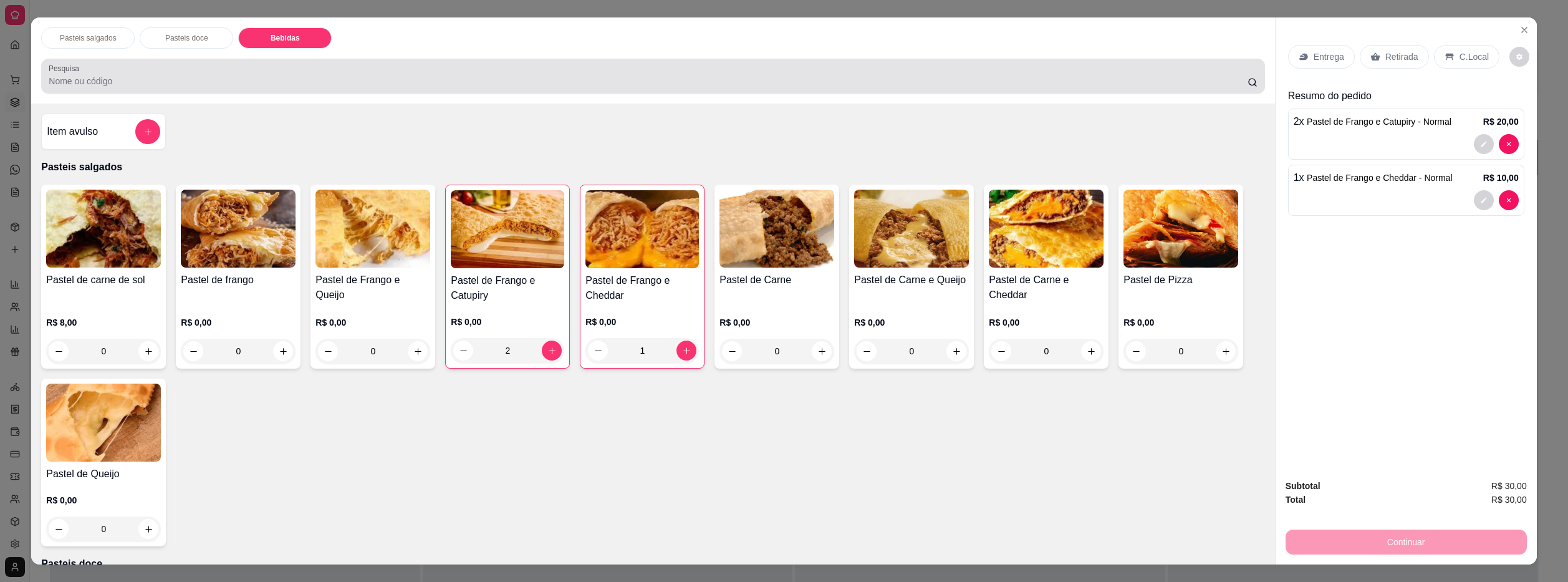
scroll to position [22, 0]
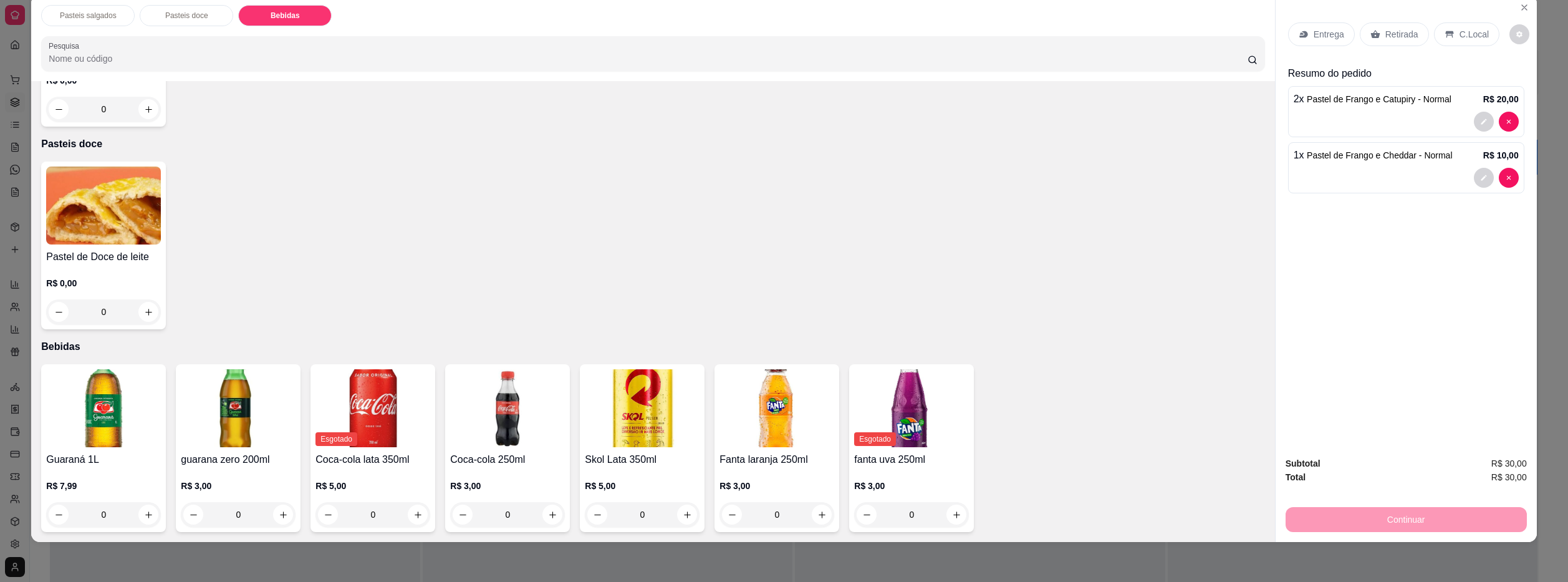
click at [105, 447] on div "Guaraná 1L R$ 7,99 0" at bounding box center [103, 448] width 124 height 168
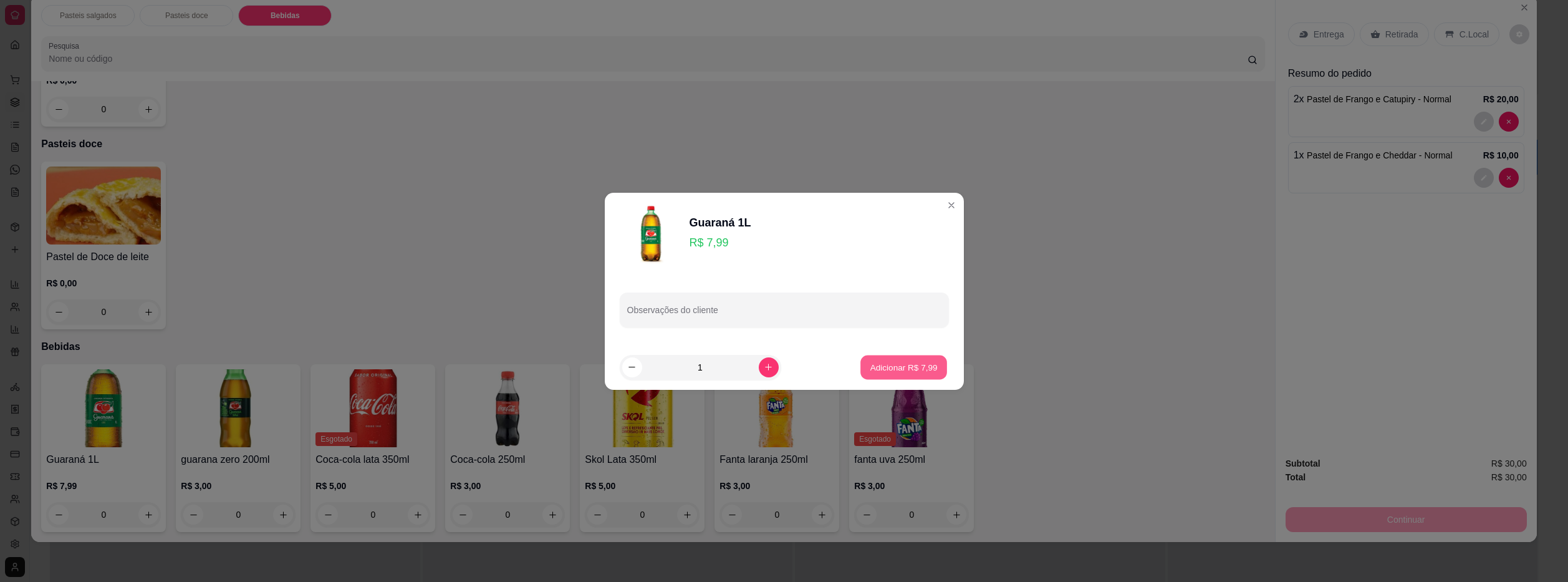
click at [874, 371] on p "Adicionar R$ 7,99" at bounding box center [904, 367] width 67 height 12
type input "1"
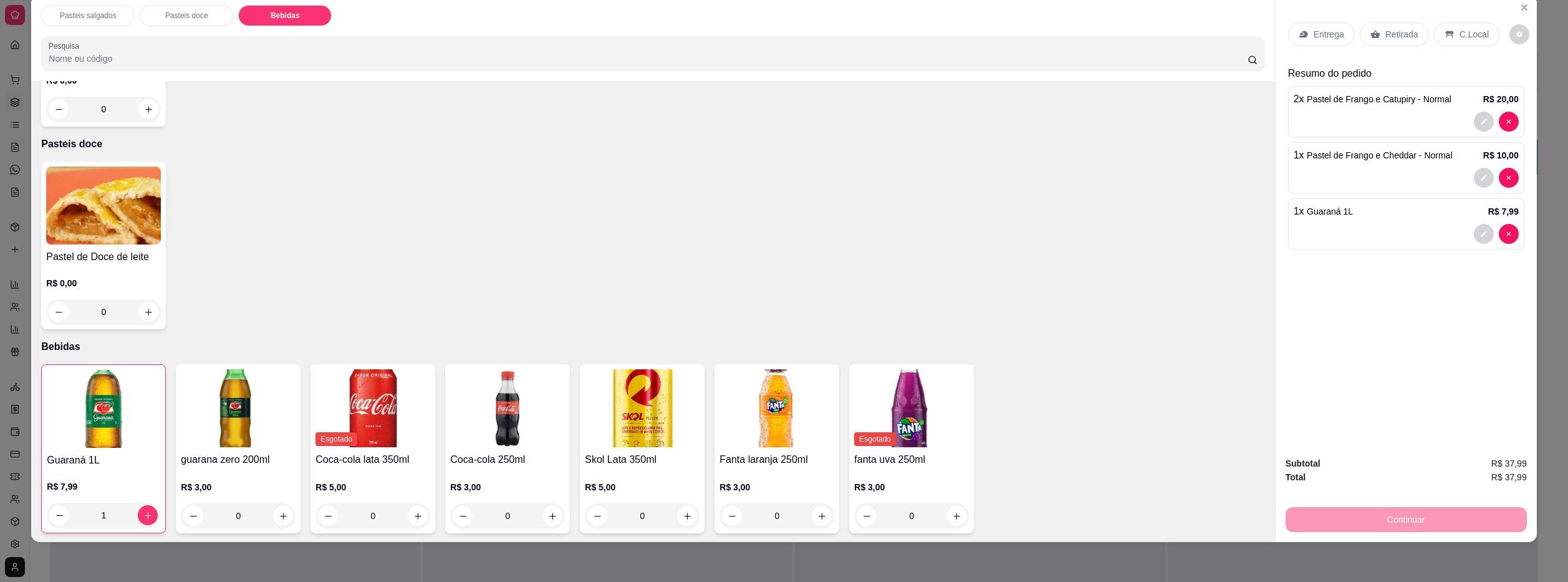
click at [1315, 32] on p "Entrega" at bounding box center [1329, 34] width 30 height 13
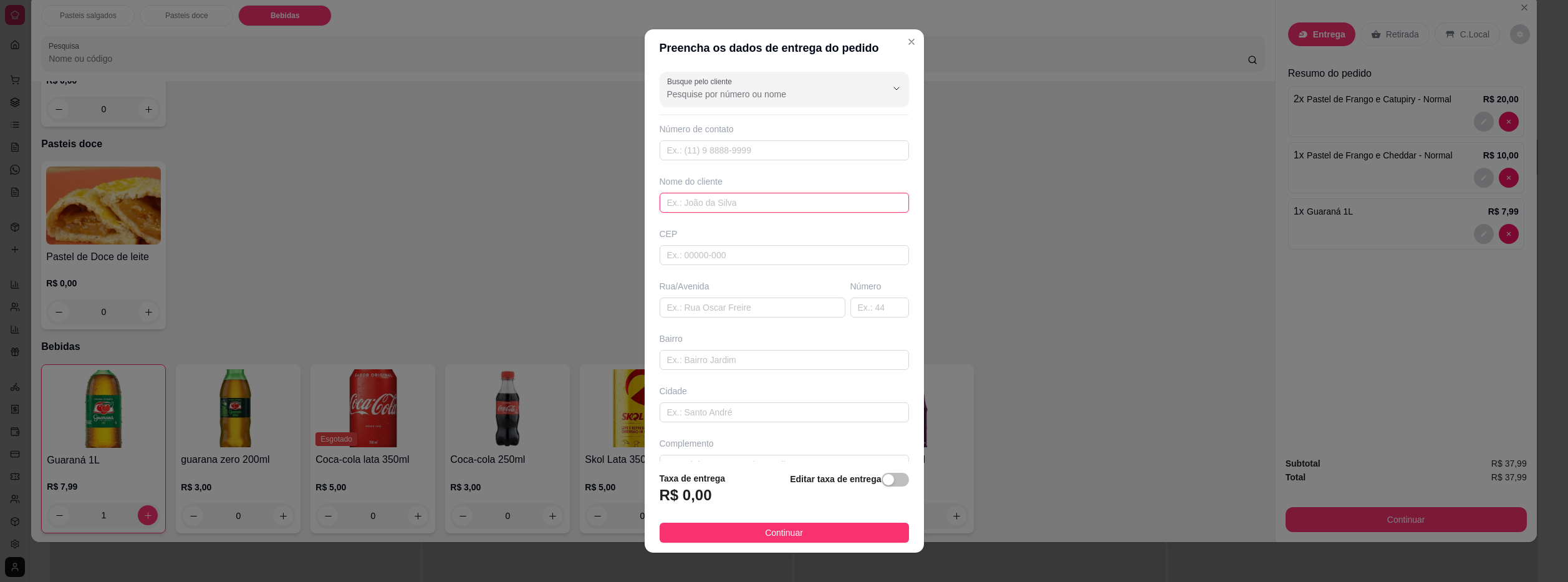
click at [778, 204] on input "text" at bounding box center [784, 203] width 250 height 20
type input "Garduchenia"
click at [707, 290] on input "text" at bounding box center [753, 282] width 186 height 20
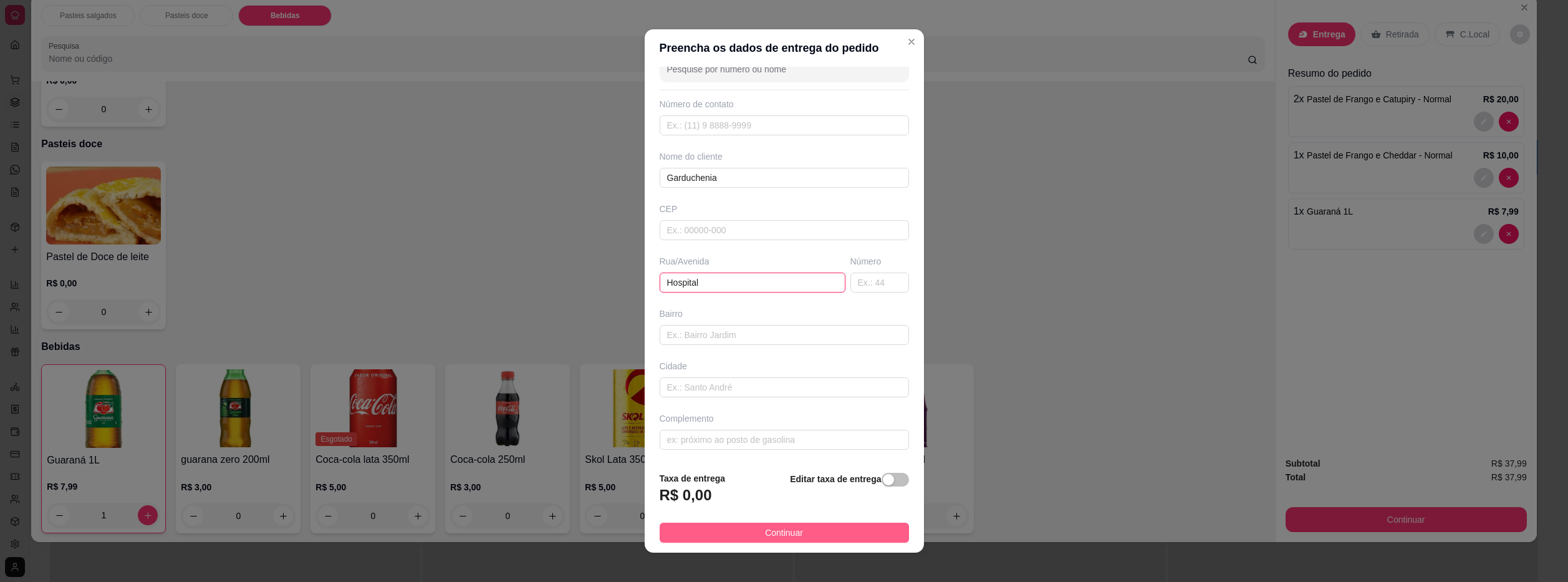
type input "Hospital"
click at [755, 535] on button "Continuar" at bounding box center [784, 532] width 250 height 20
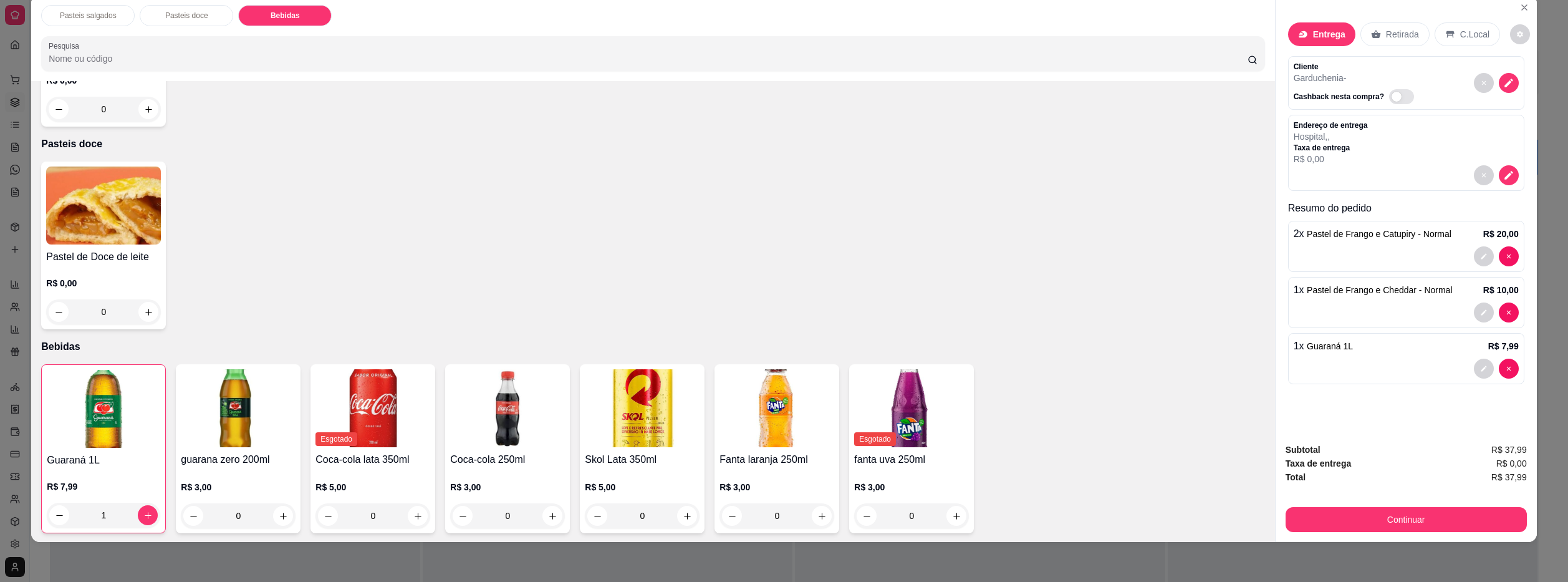
click at [1350, 530] on button "Continuar" at bounding box center [1406, 519] width 242 height 25
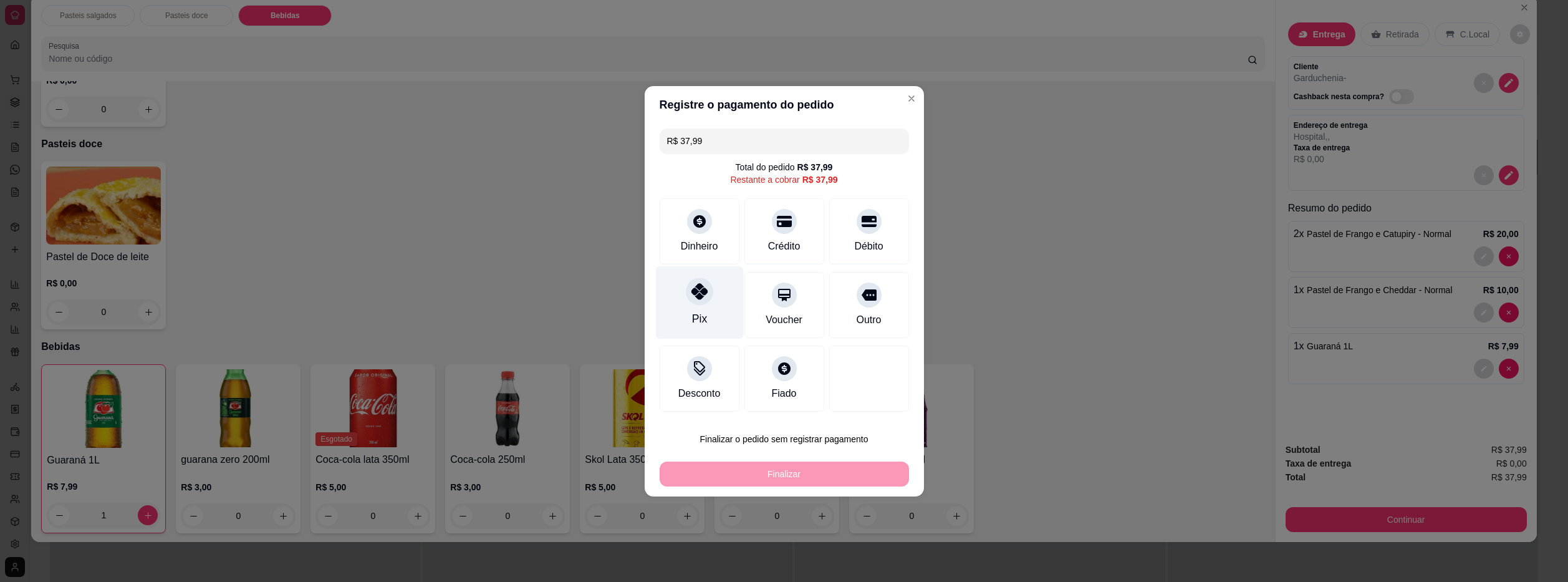
click at [706, 307] on div "Pix" at bounding box center [699, 302] width 88 height 73
type input "R$ 0,00"
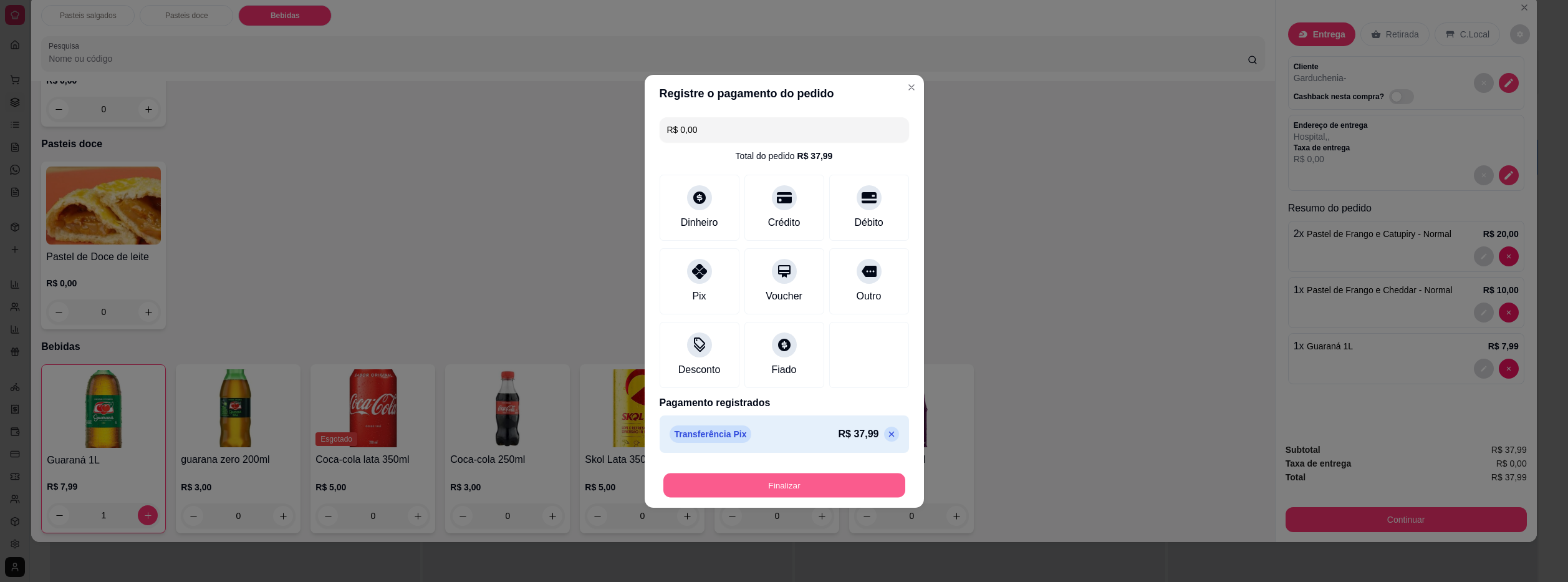
click at [773, 485] on button "Finalizar" at bounding box center [784, 485] width 242 height 24
type input "0"
type input "-R$ 37,99"
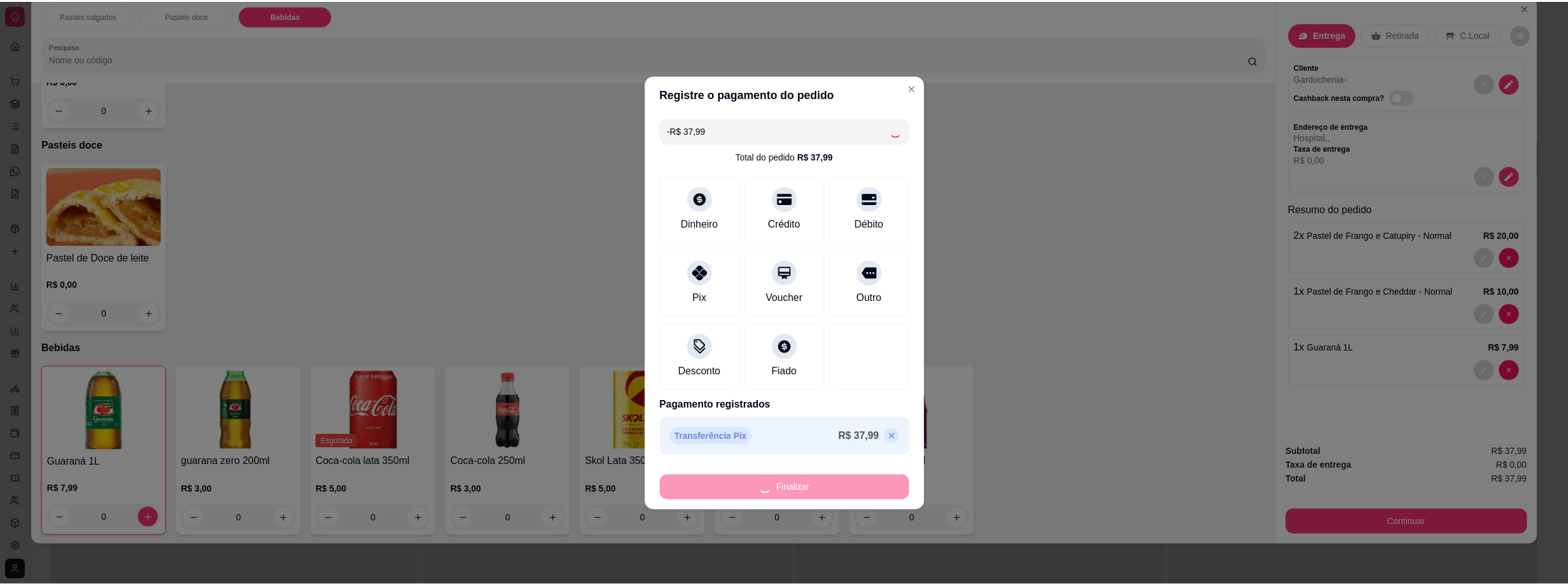
scroll to position [398, 0]
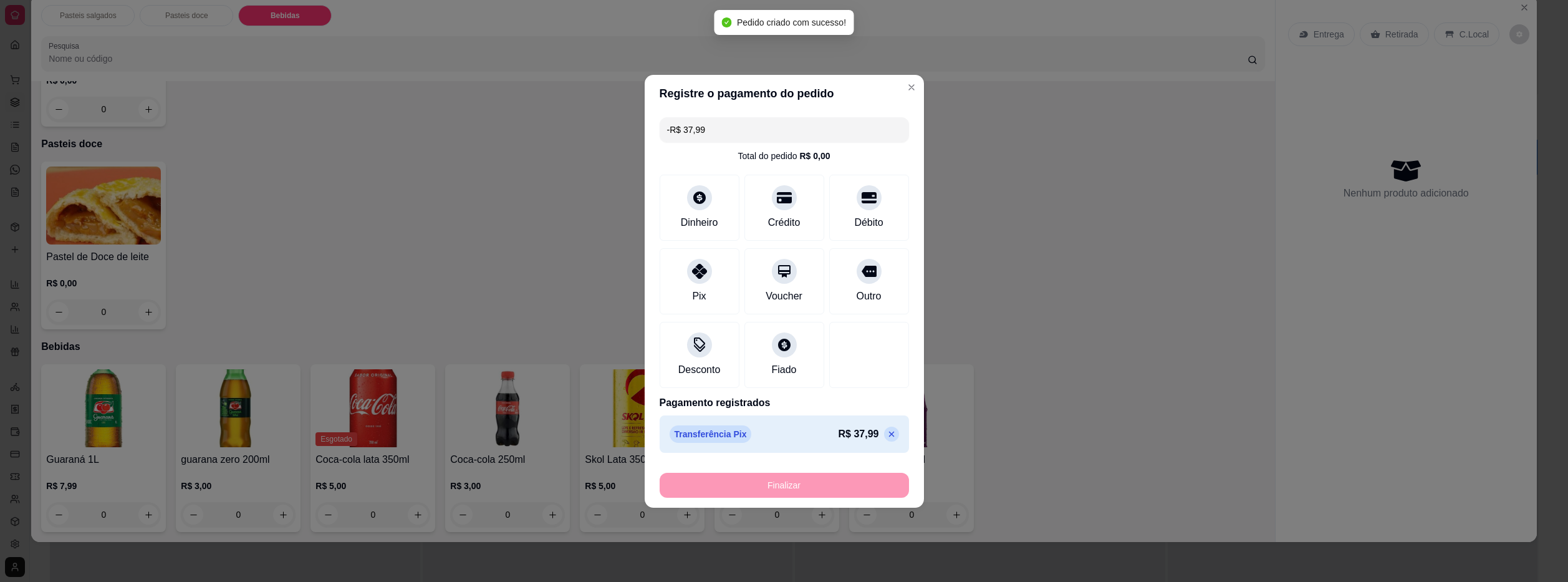
drag, startPoint x: 773, startPoint y: 485, endPoint x: 810, endPoint y: 529, distance: 57.5
click at [805, 524] on div "Registre o pagamento do pedido -R$ 37,99 Total do pedido R$ 0,00 Dinheiro Crédi…" at bounding box center [784, 291] width 1568 height 582
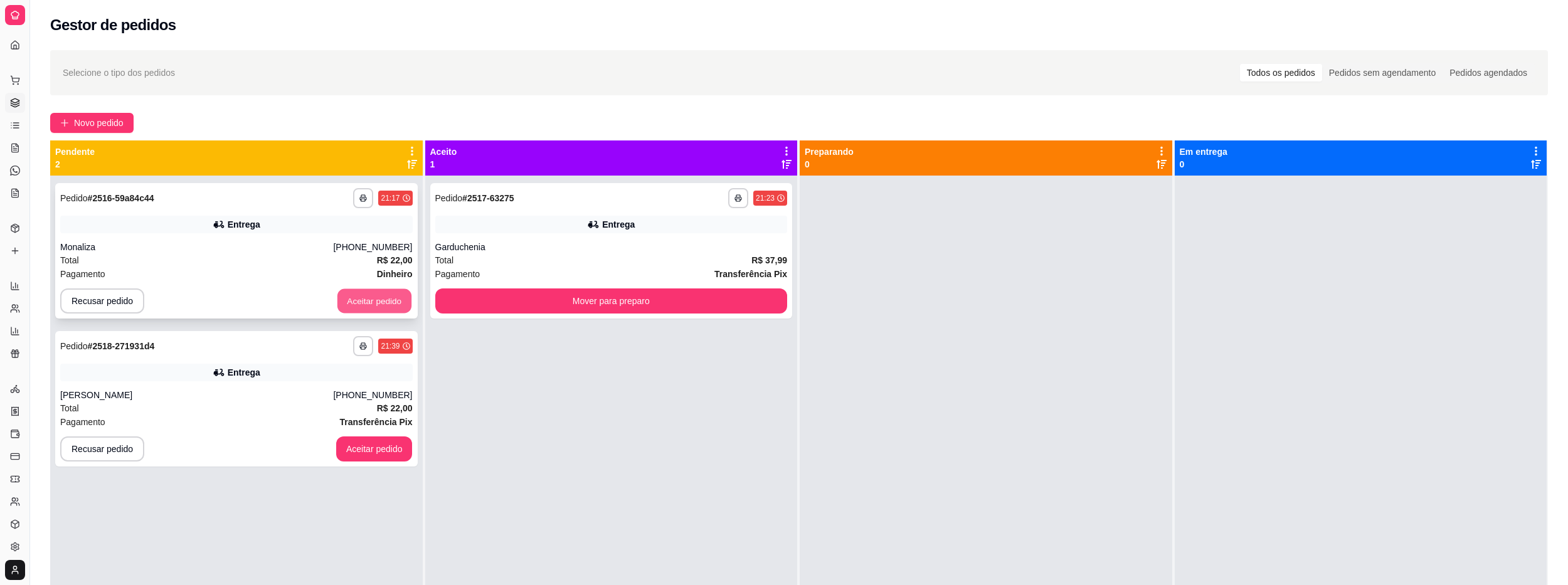
click at [370, 303] on button "Aceitar pedido" at bounding box center [374, 301] width 74 height 24
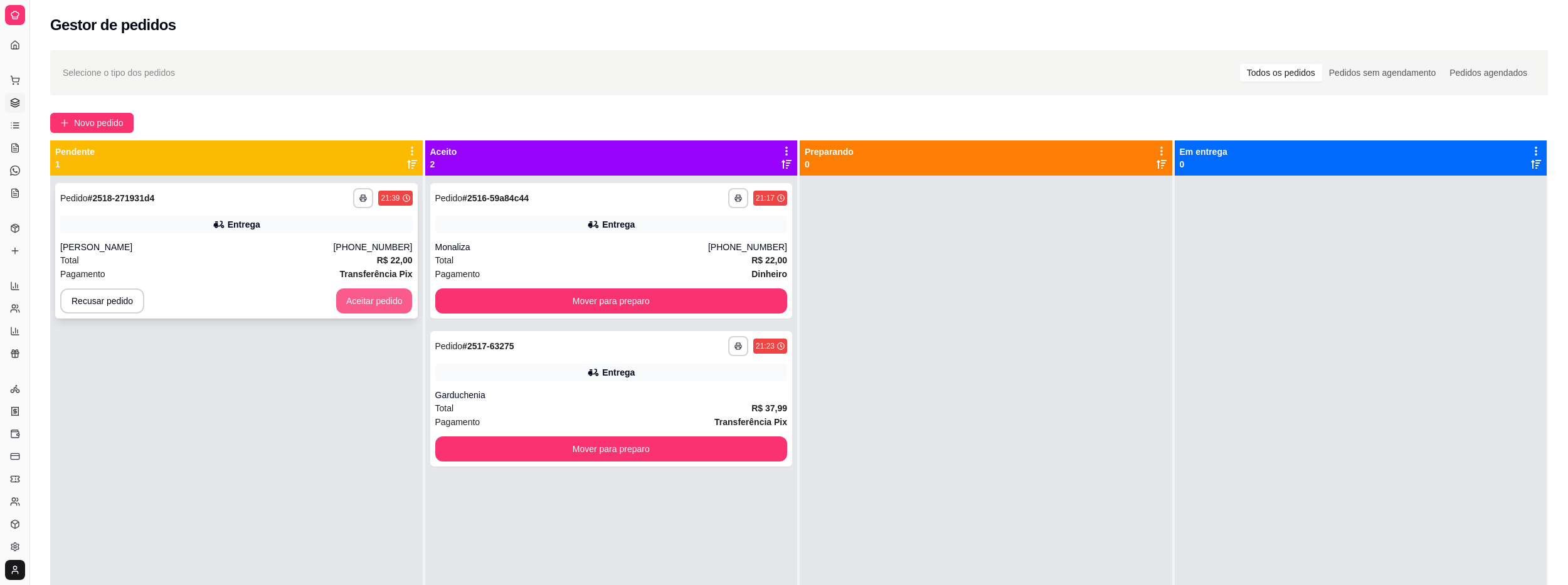
click at [369, 308] on button "Aceitar pedido" at bounding box center [374, 301] width 76 height 25
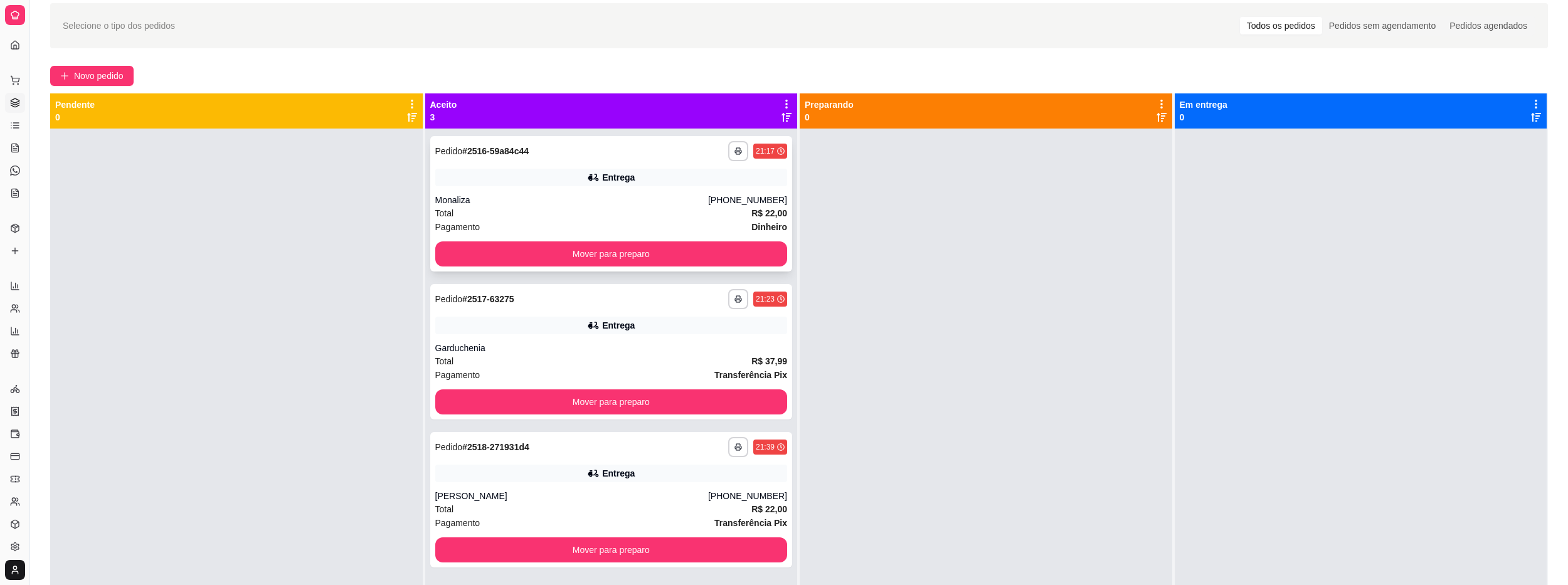
scroll to position [125, 0]
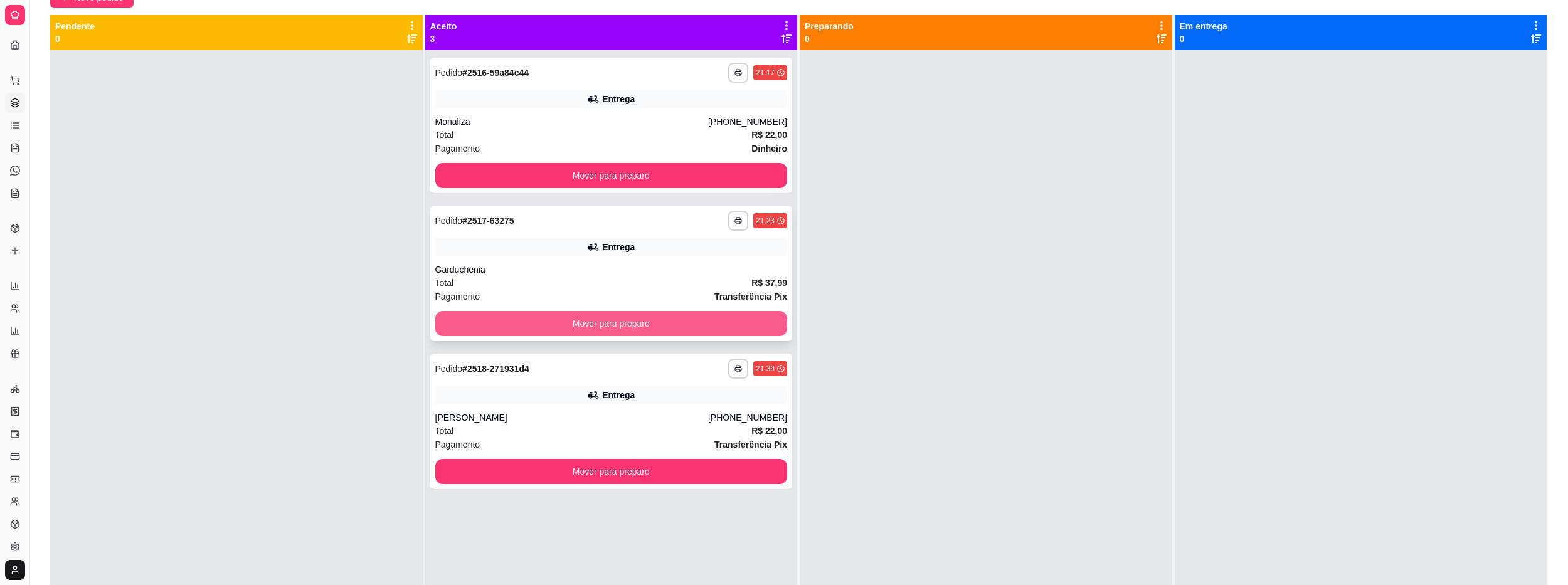
click at [602, 323] on button "Mover para preparo" at bounding box center [611, 324] width 353 height 25
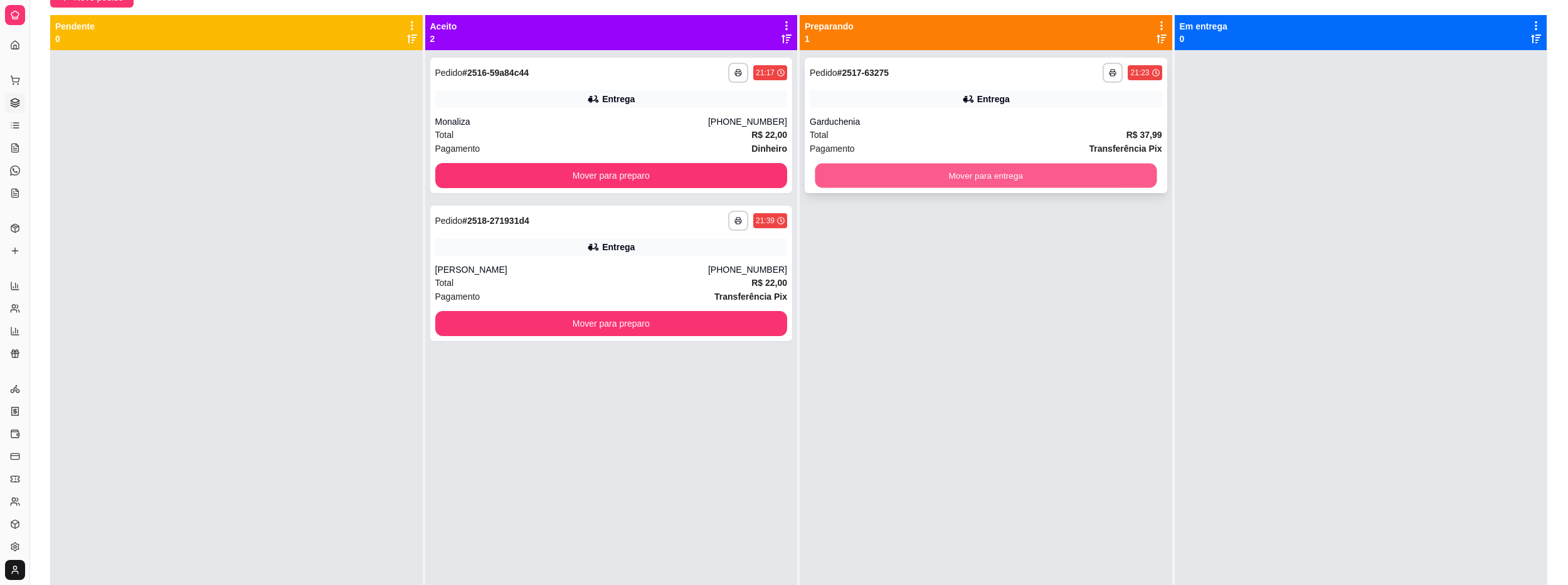
click at [825, 177] on button "Mover para entrega" at bounding box center [986, 176] width 342 height 24
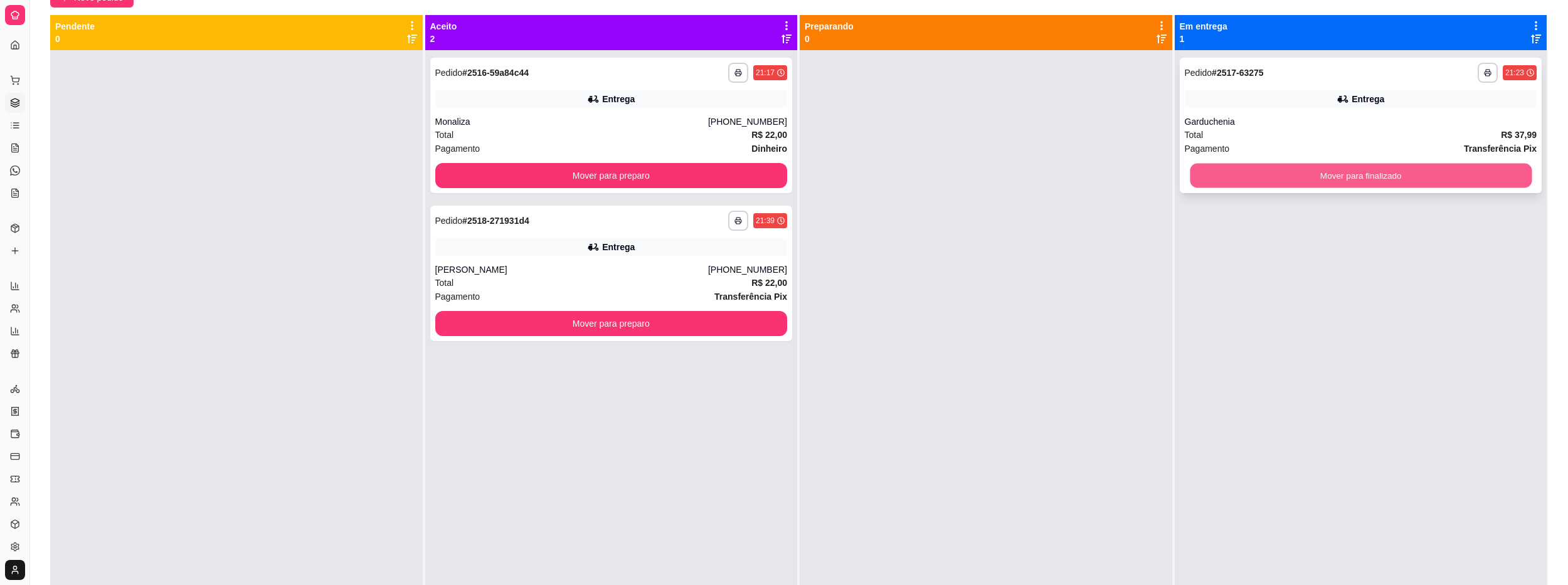
click at [1312, 182] on button "Mover para finalizado" at bounding box center [1361, 176] width 342 height 24
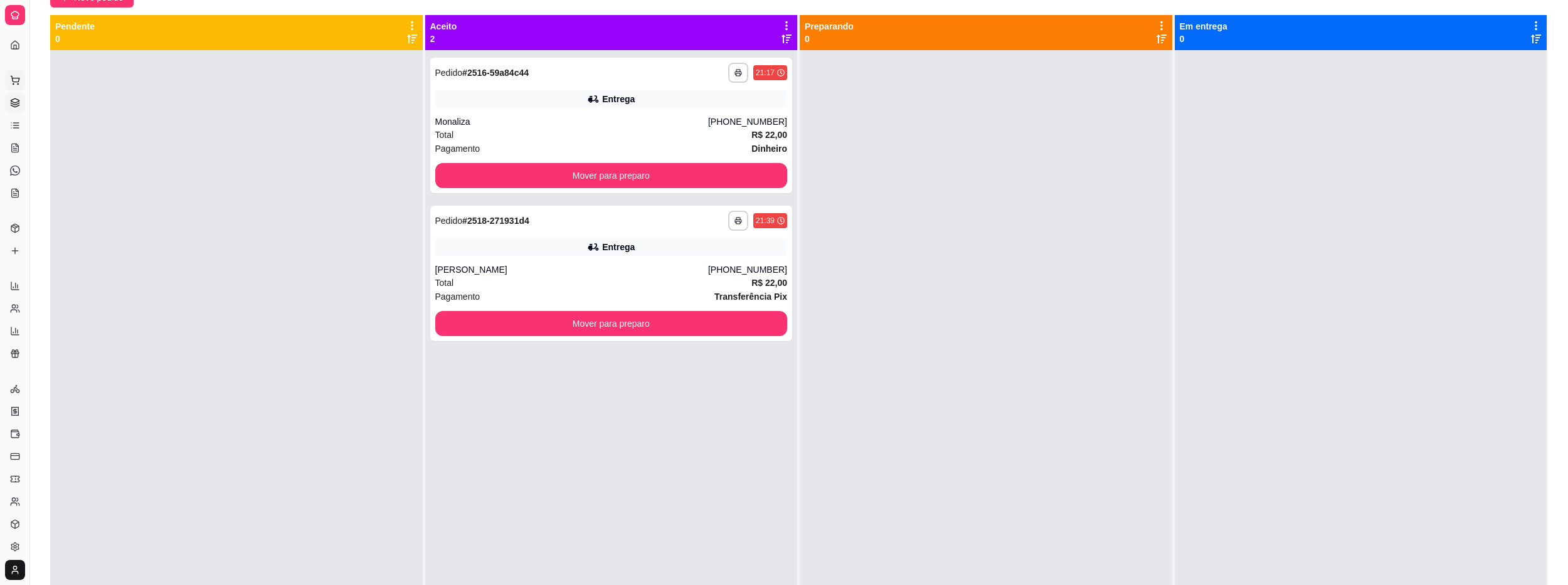
click at [16, 79] on icon at bounding box center [16, 81] width 10 height 10
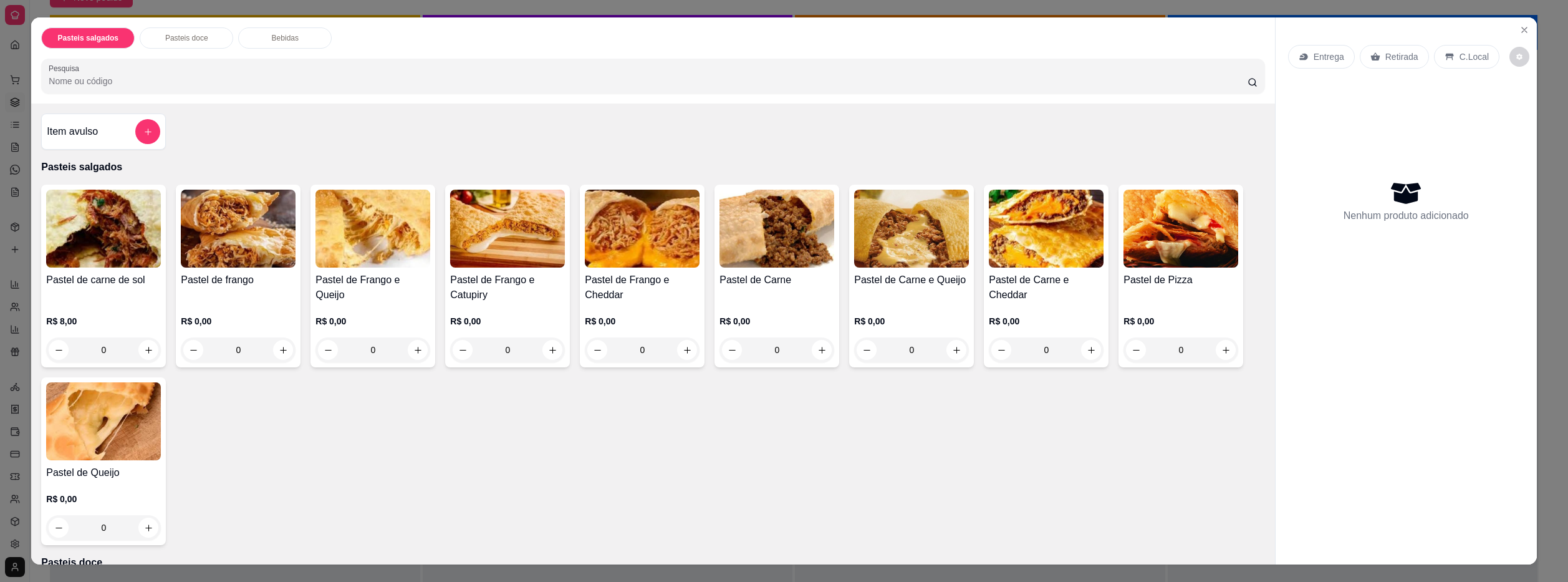
click at [281, 351] on div "0" at bounding box center [238, 350] width 115 height 25
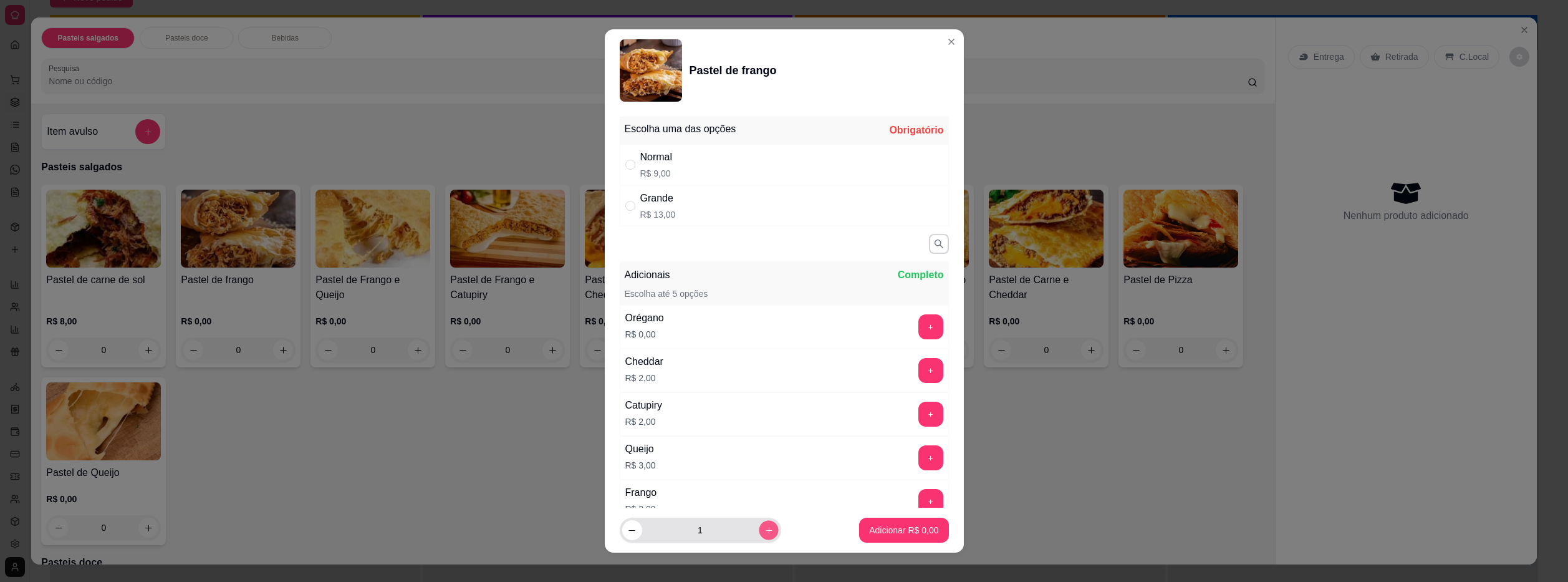
click at [764, 533] on icon "increase-product-quantity" at bounding box center [768, 530] width 10 height 10
click at [628, 534] on icon "decrease-product-quantity" at bounding box center [632, 530] width 10 height 10
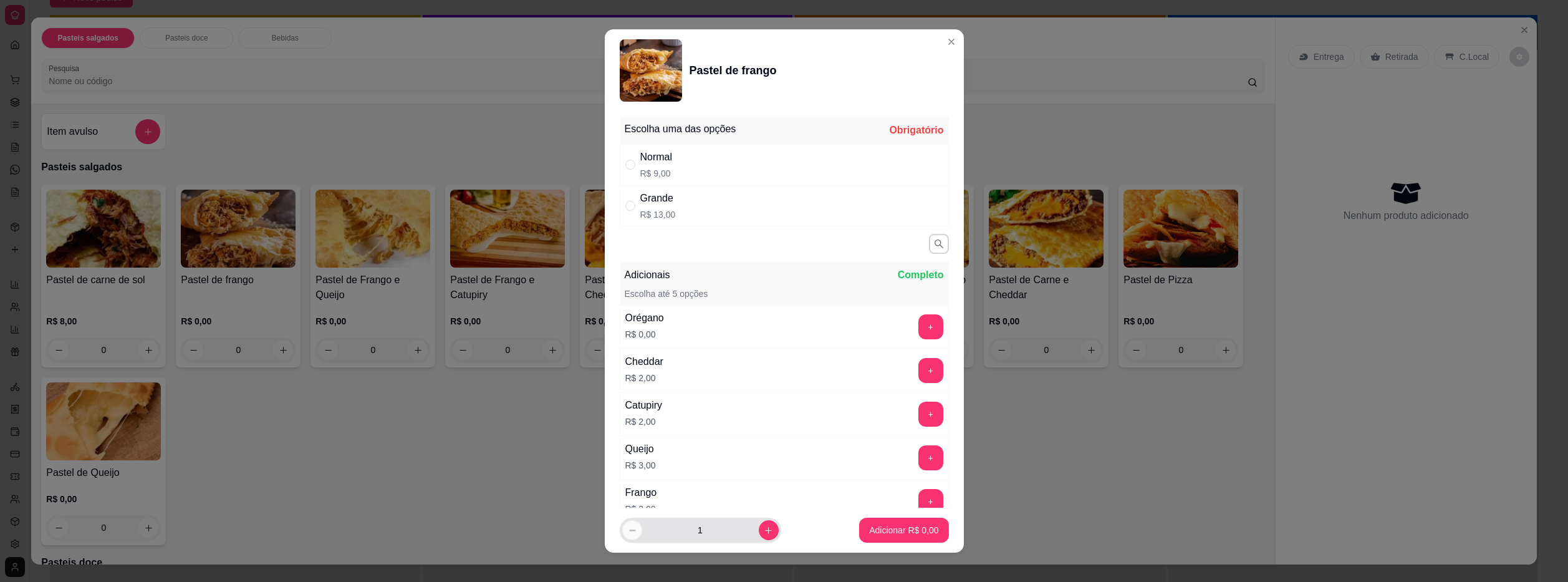
type input "0"
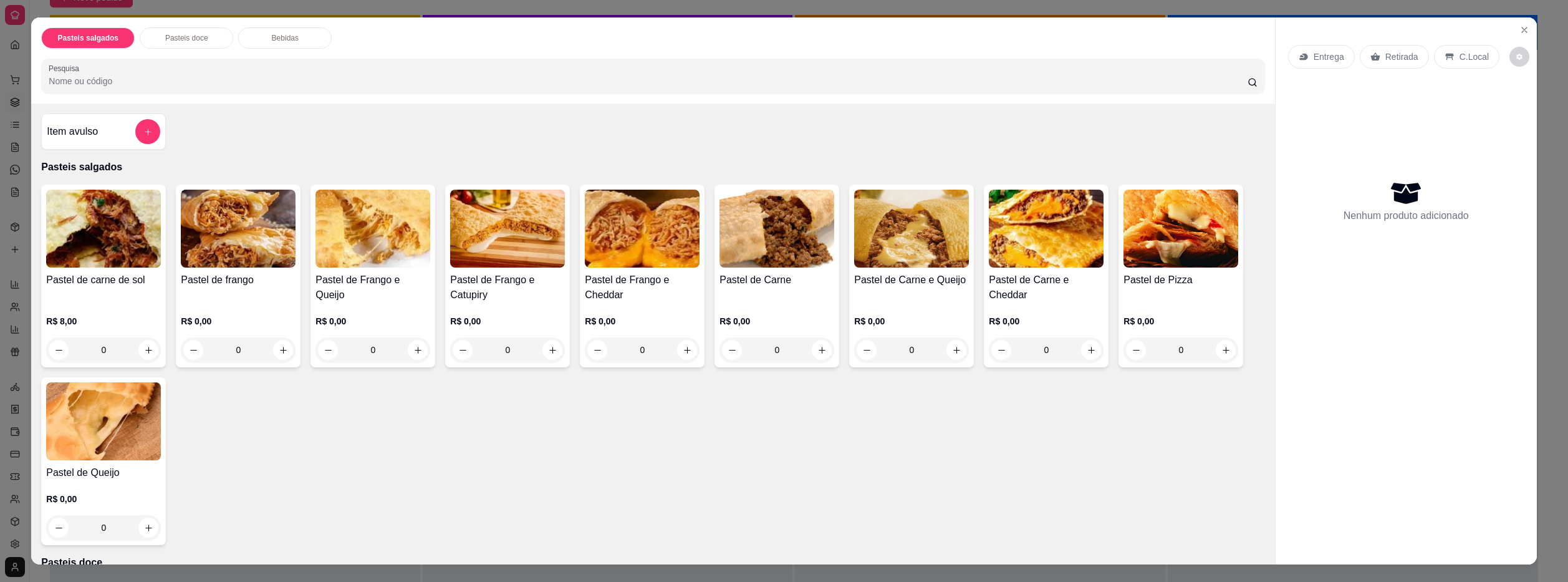
click at [270, 313] on div "R$ 0,00 0" at bounding box center [238, 332] width 115 height 60
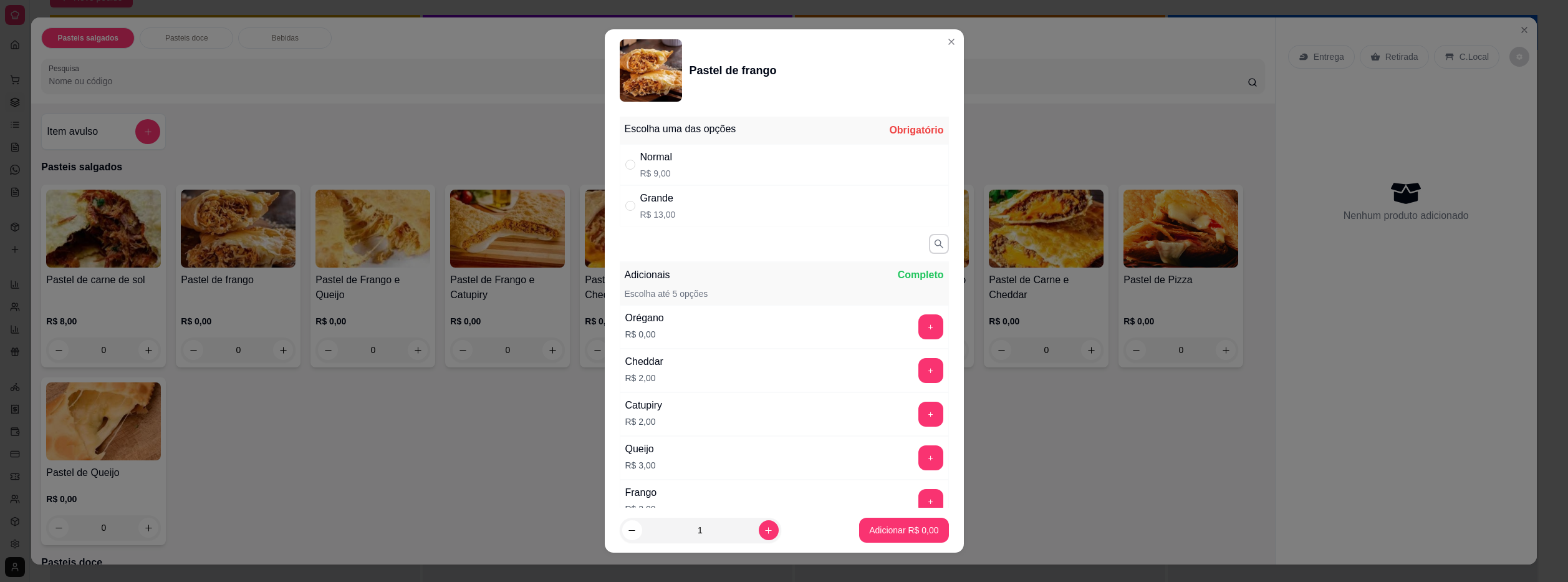
click at [664, 169] on p "R$ 9,00" at bounding box center [656, 173] width 32 height 13
radio input "true"
click at [759, 539] on button "increase-product-quantity" at bounding box center [768, 530] width 20 height 20
type input "3"
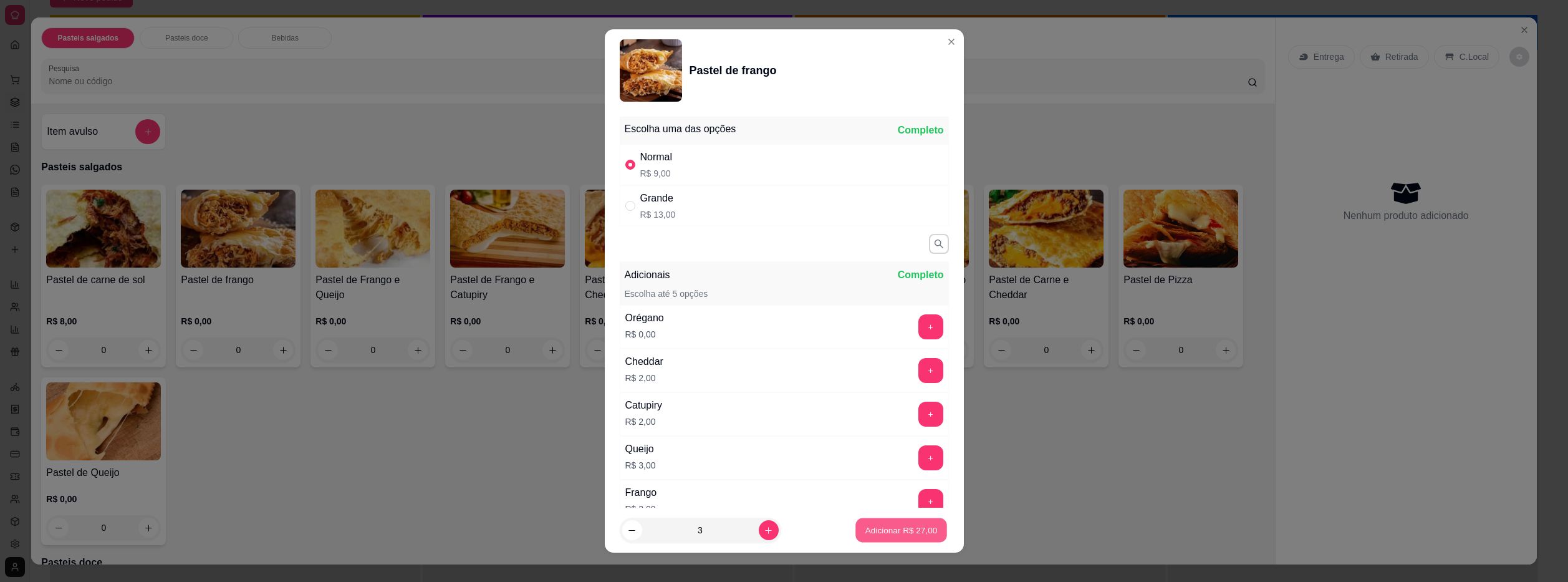
click at [908, 533] on p "Adicionar R$ 27,00" at bounding box center [901, 530] width 72 height 12
type input "3"
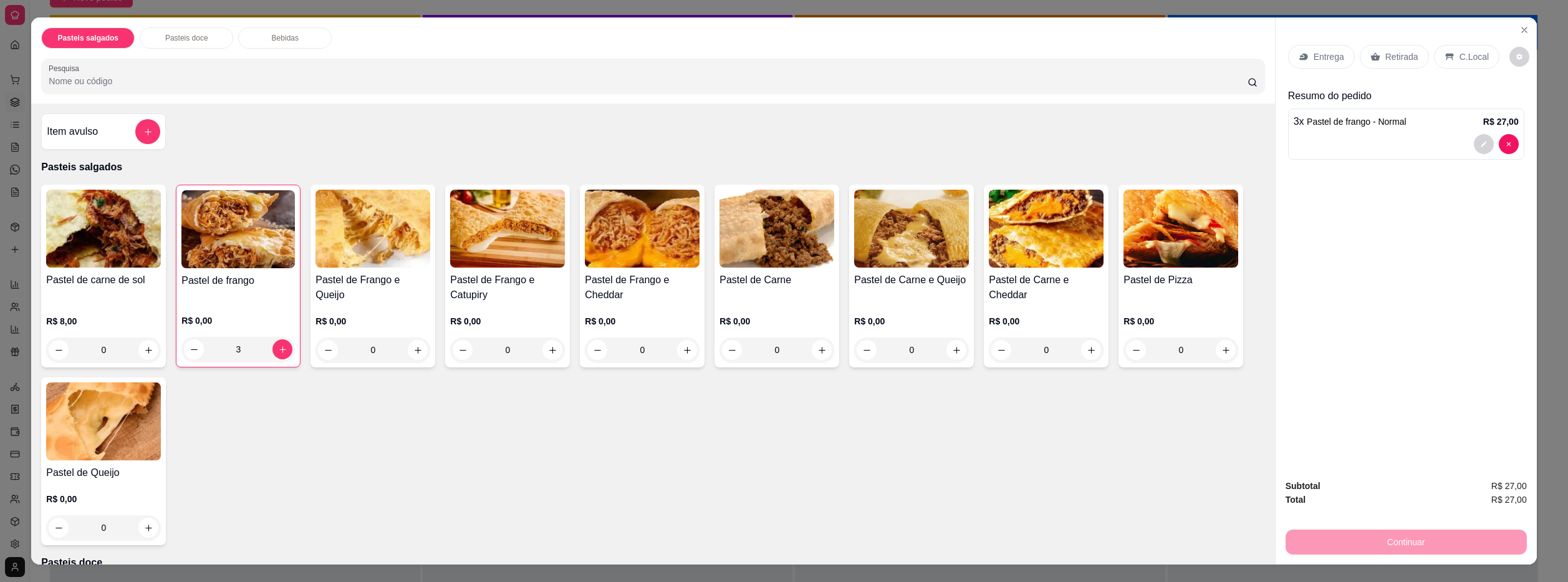
click at [1318, 52] on p "Entrega" at bounding box center [1329, 57] width 30 height 13
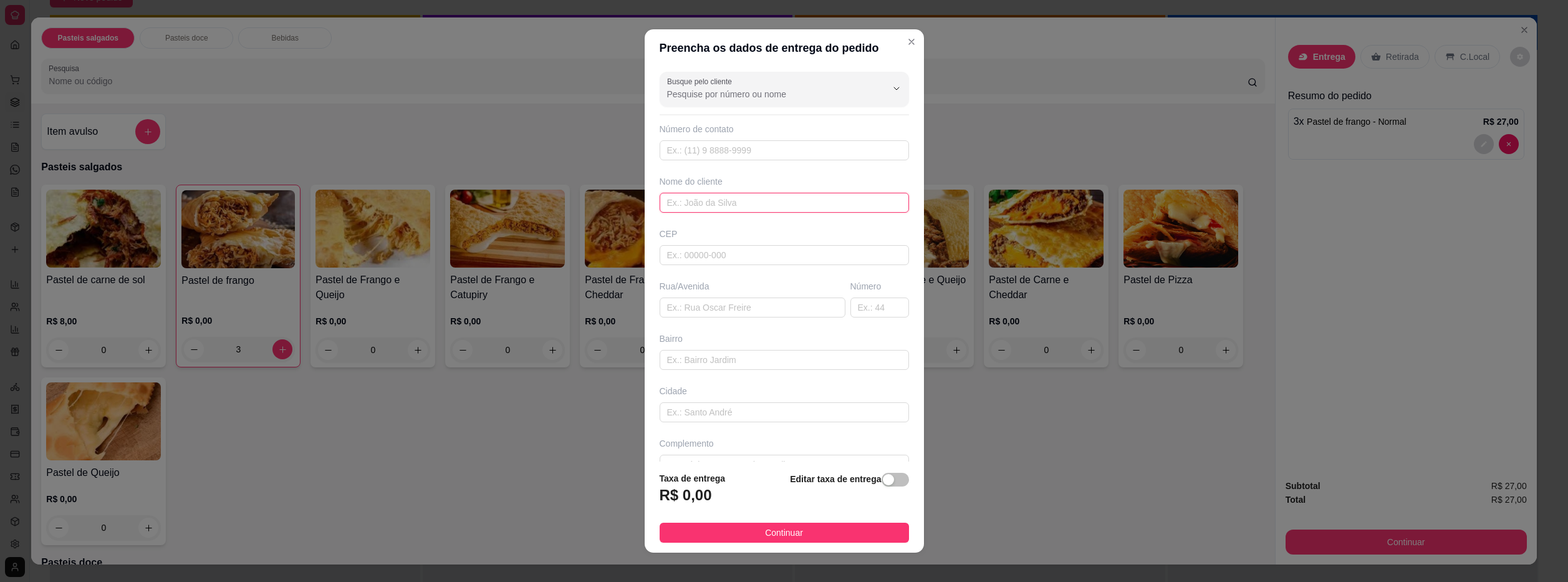
click at [792, 202] on input "text" at bounding box center [784, 203] width 250 height 20
type input "mizael"
click at [823, 529] on button "Continuar" at bounding box center [784, 532] width 250 height 20
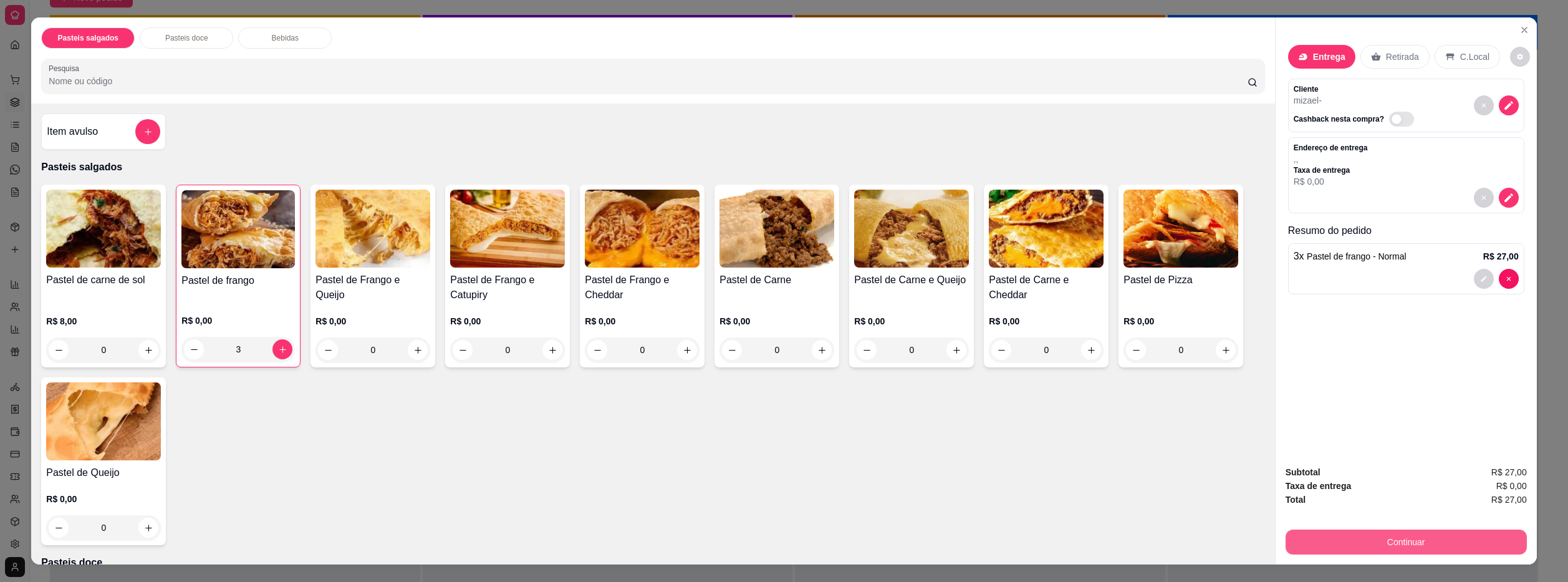
click at [1307, 539] on button "Continuar" at bounding box center [1406, 542] width 242 height 25
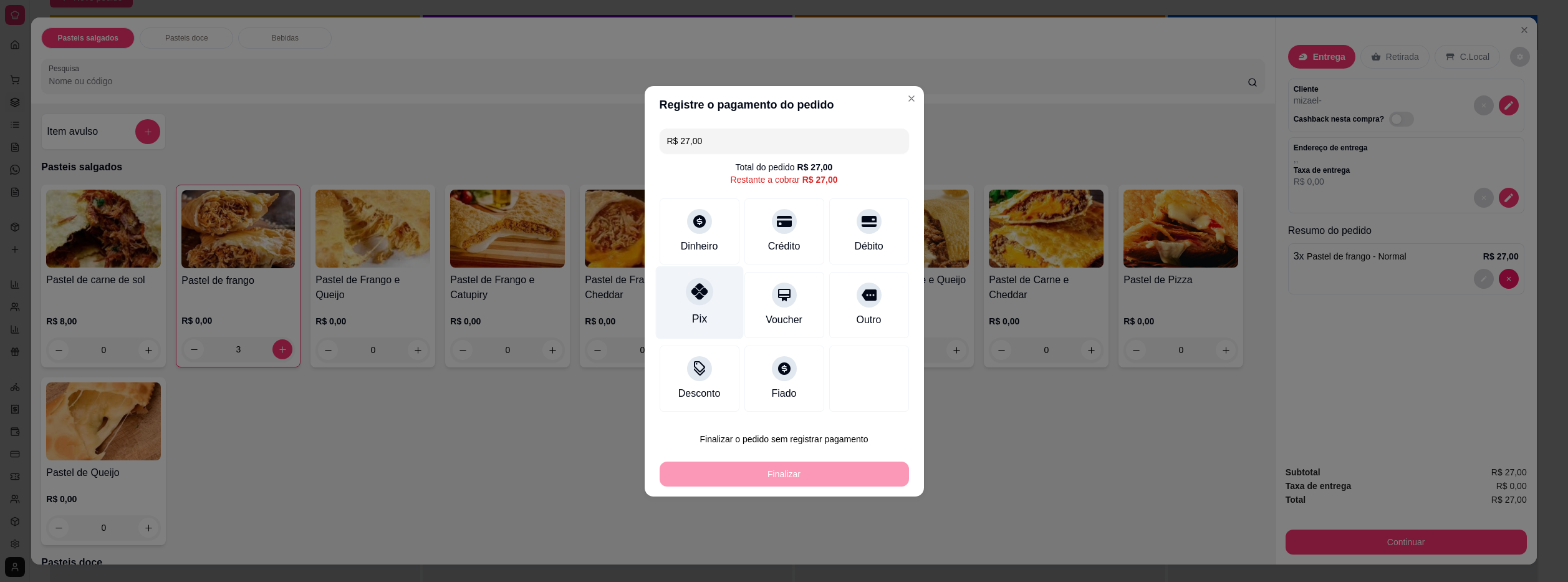
click at [706, 309] on div "Pix" at bounding box center [699, 302] width 88 height 73
type input "R$ 0,00"
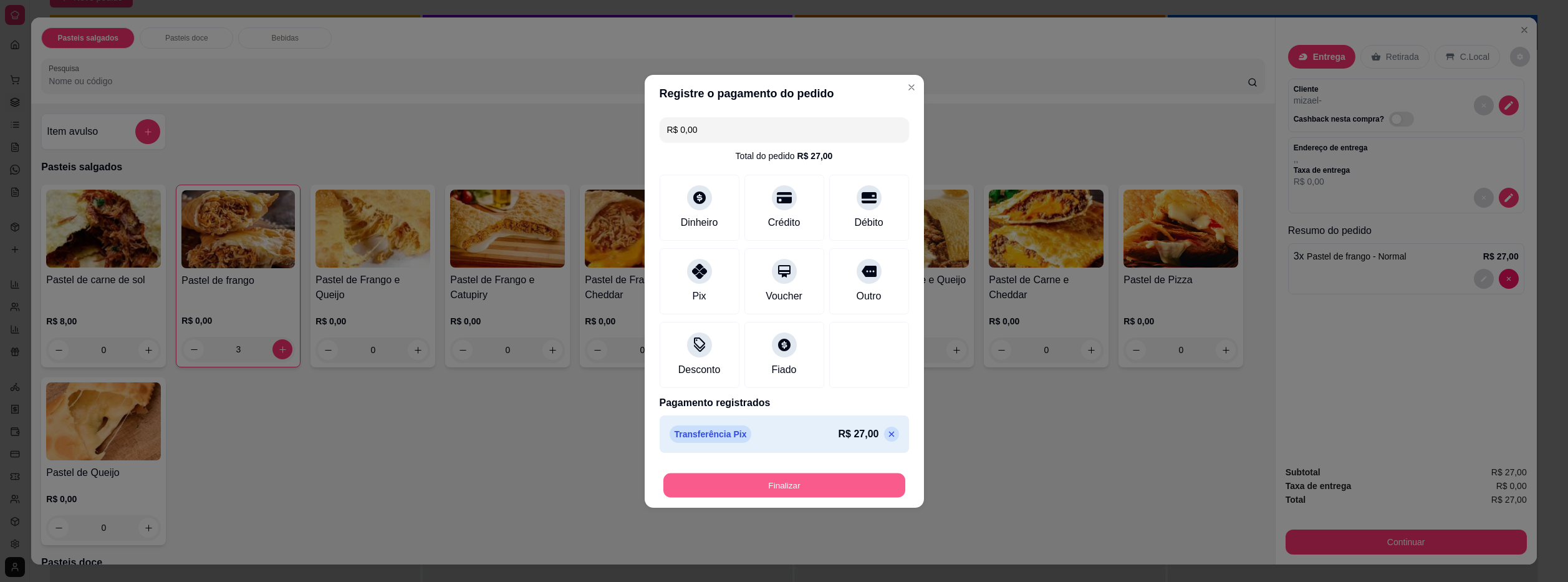
click at [809, 487] on button "Finalizar" at bounding box center [784, 485] width 242 height 24
type input "0"
type input "-R$ 27,00"
